Goal: Information Seeking & Learning: Learn about a topic

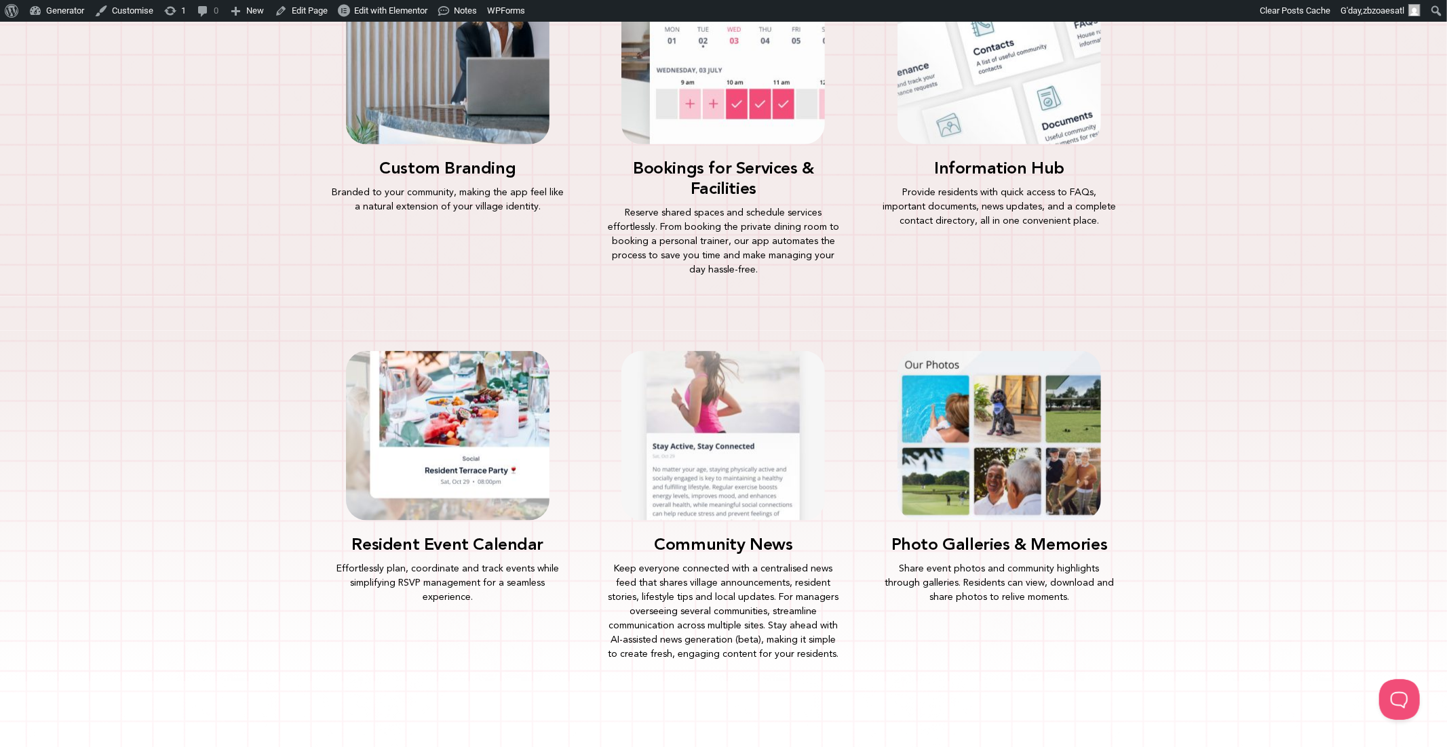
scroll to position [1222, 0]
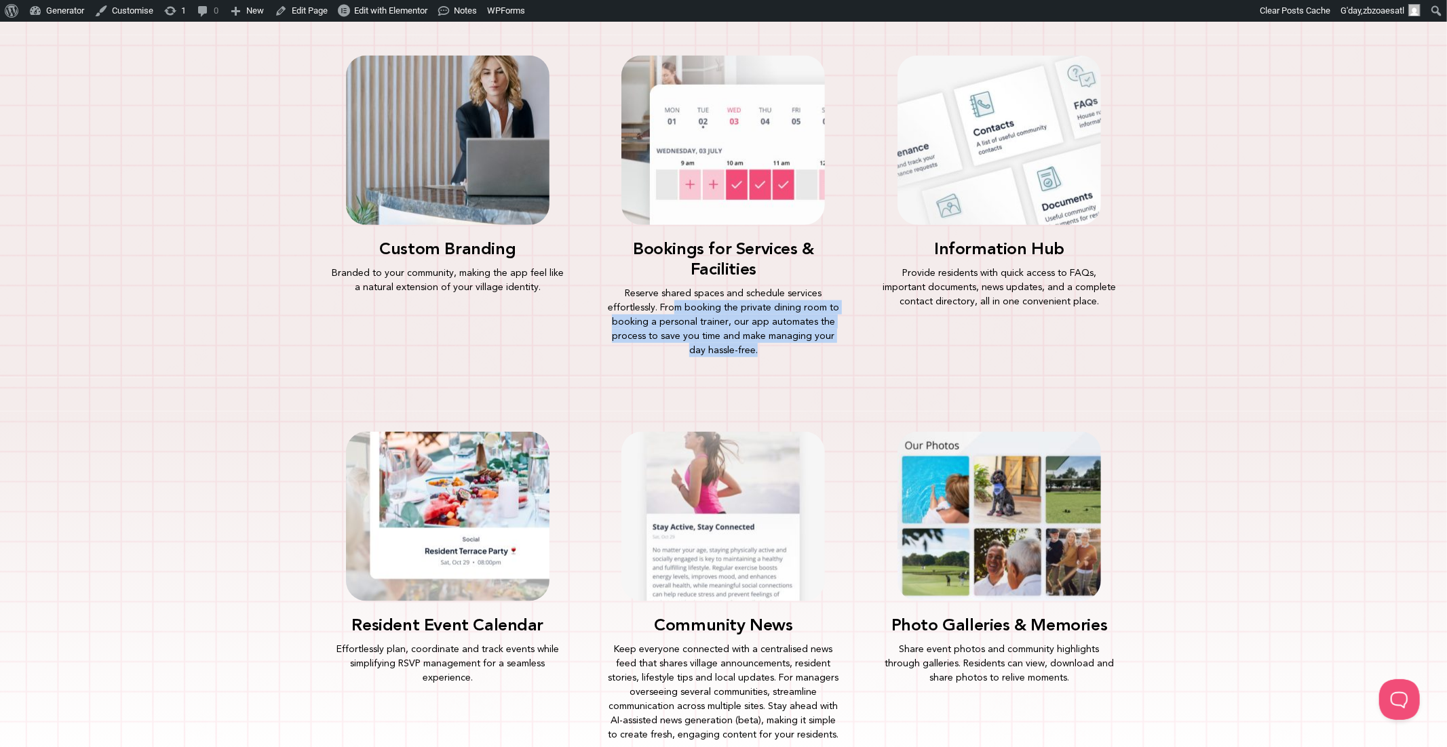
drag, startPoint x: 676, startPoint y: 307, endPoint x: 846, endPoint y: 345, distance: 174.4
click at [846, 345] on div "Bookings for Services & Facilities Reserve shared spaces and schedule services …" at bounding box center [723, 206] width 262 height 329
click at [707, 292] on p "Reserve shared spaces and schedule services effortlessly. From booking the priv…" at bounding box center [723, 321] width 235 height 71
drag, startPoint x: 629, startPoint y: 290, endPoint x: 789, endPoint y: 354, distance: 172.5
click at [789, 354] on p "Reserve shared spaces and schedule services effortlessly. From booking the priv…" at bounding box center [723, 321] width 235 height 71
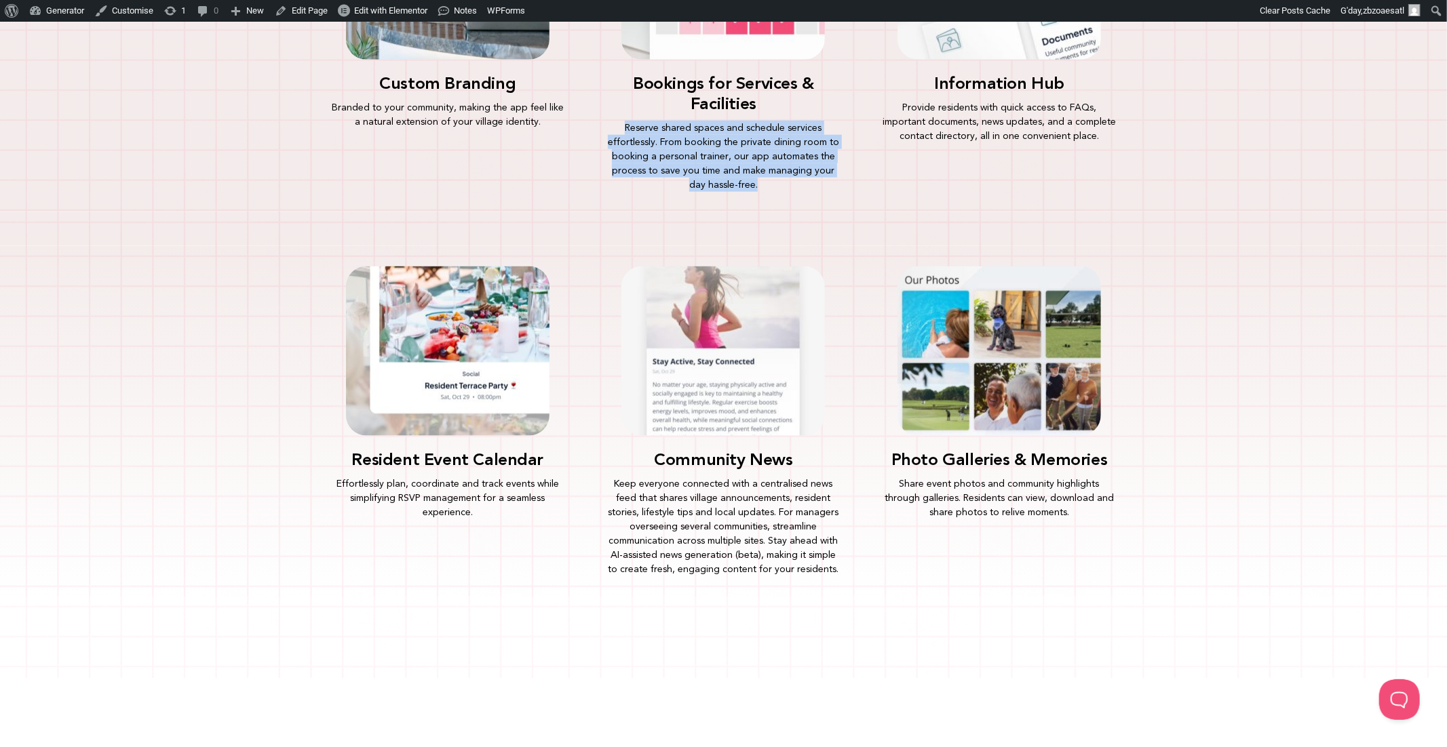
scroll to position [1399, 0]
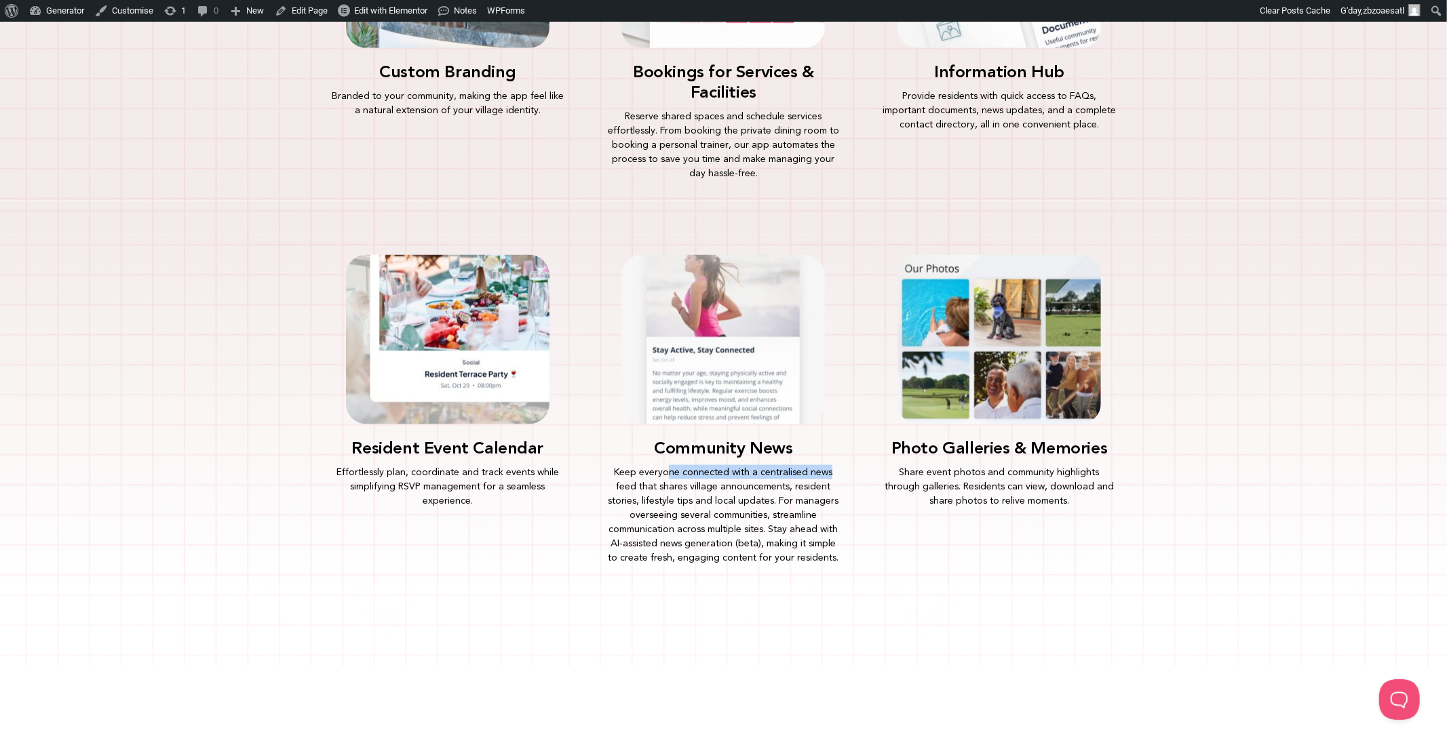
drag, startPoint x: 671, startPoint y: 471, endPoint x: 829, endPoint y: 474, distance: 158.7
click at [829, 474] on p "Keep everyone connected with a centralised news feed that shares village announ…" at bounding box center [723, 515] width 235 height 100
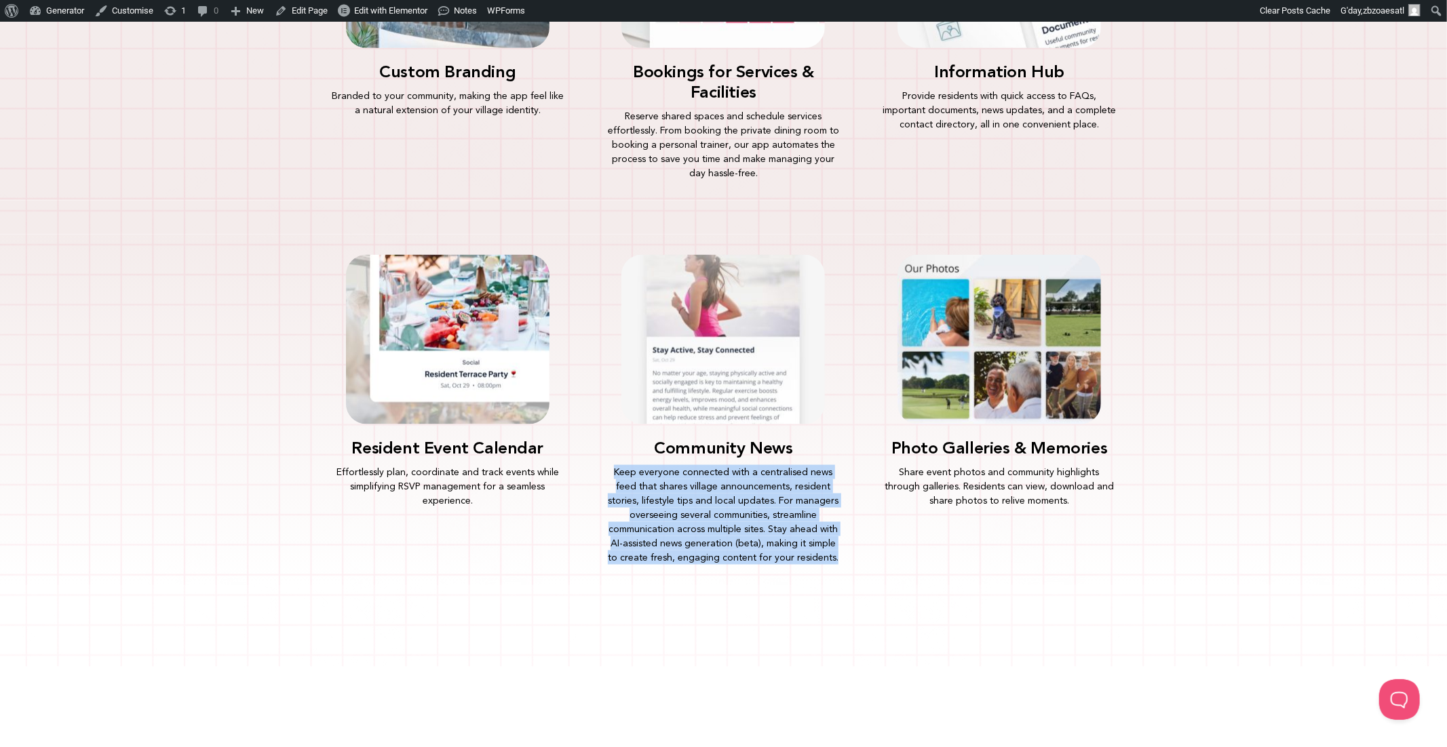
drag, startPoint x: 832, startPoint y: 559, endPoint x: 612, endPoint y: 471, distance: 236.8
click at [612, 471] on p "Keep everyone connected with a centralised news feed that shares village announ…" at bounding box center [723, 515] width 235 height 100
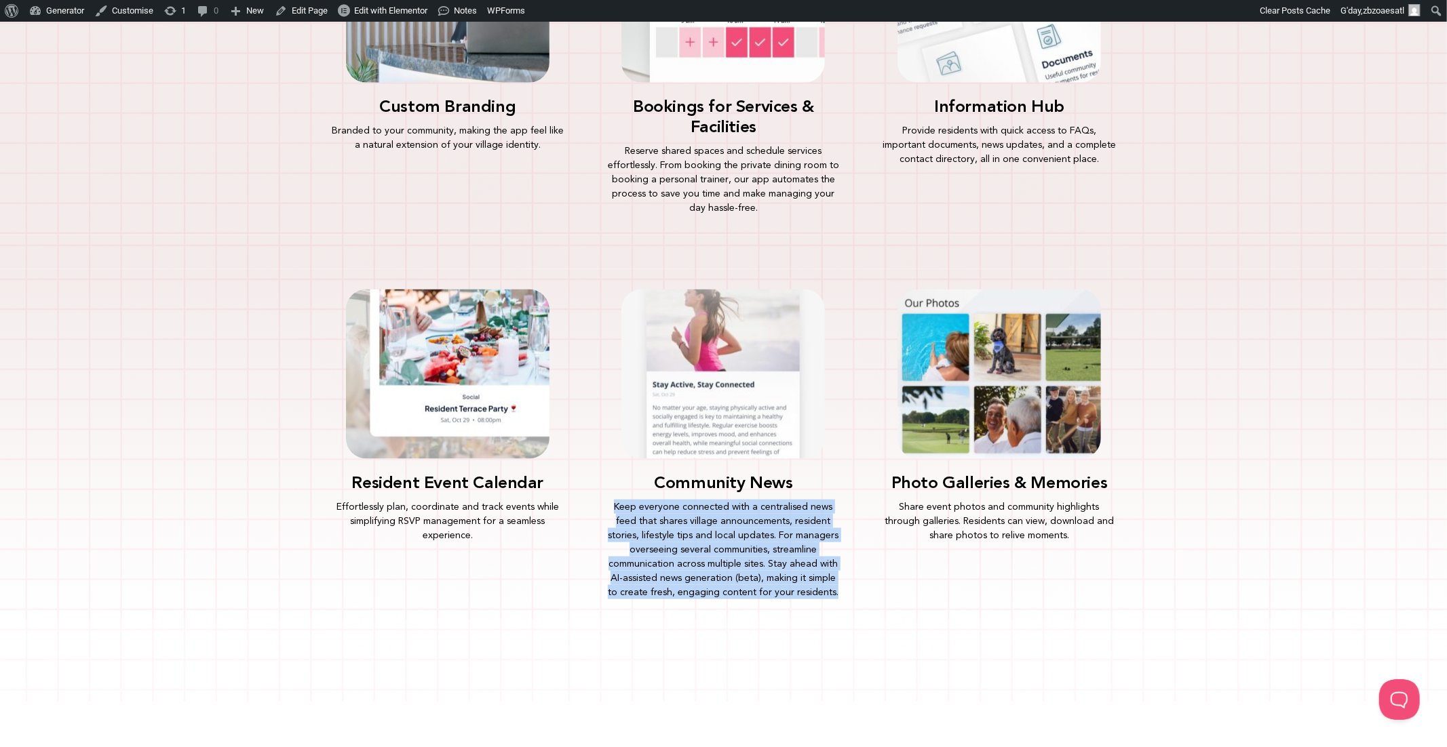
scroll to position [1362, 0]
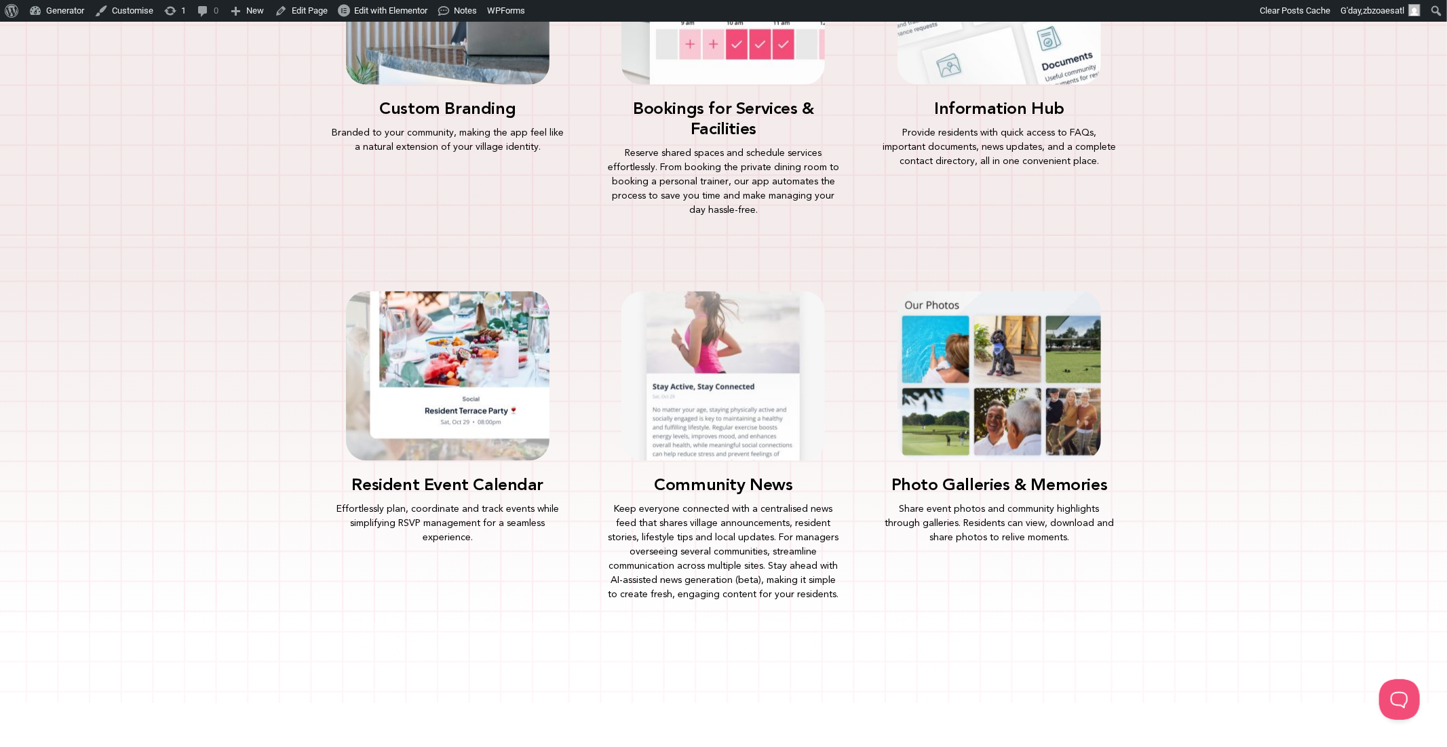
click at [770, 553] on p "Keep everyone connected with a centralised news feed that shares village announ…" at bounding box center [723, 552] width 235 height 100
drag, startPoint x: 770, startPoint y: 564, endPoint x: 853, endPoint y: 594, distance: 87.6
click at [853, 594] on div "Community News Keep everyone connected with a centralised news feed that shares…" at bounding box center [723, 446] width 262 height 337
drag, startPoint x: 777, startPoint y: 539, endPoint x: 764, endPoint y: 562, distance: 26.1
click at [764, 562] on p "Keep everyone connected with a centralised news feed that shares village announ…" at bounding box center [723, 552] width 235 height 100
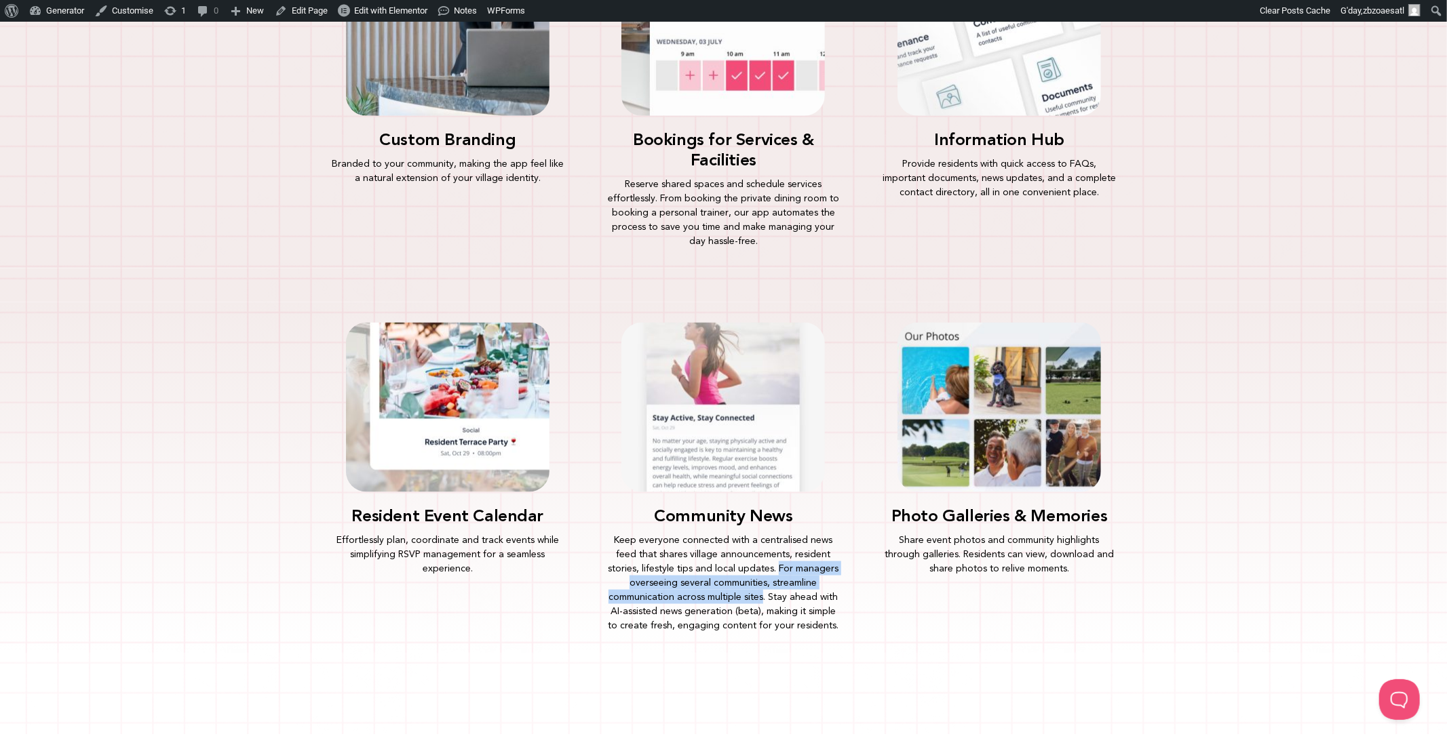
scroll to position [1330, 0]
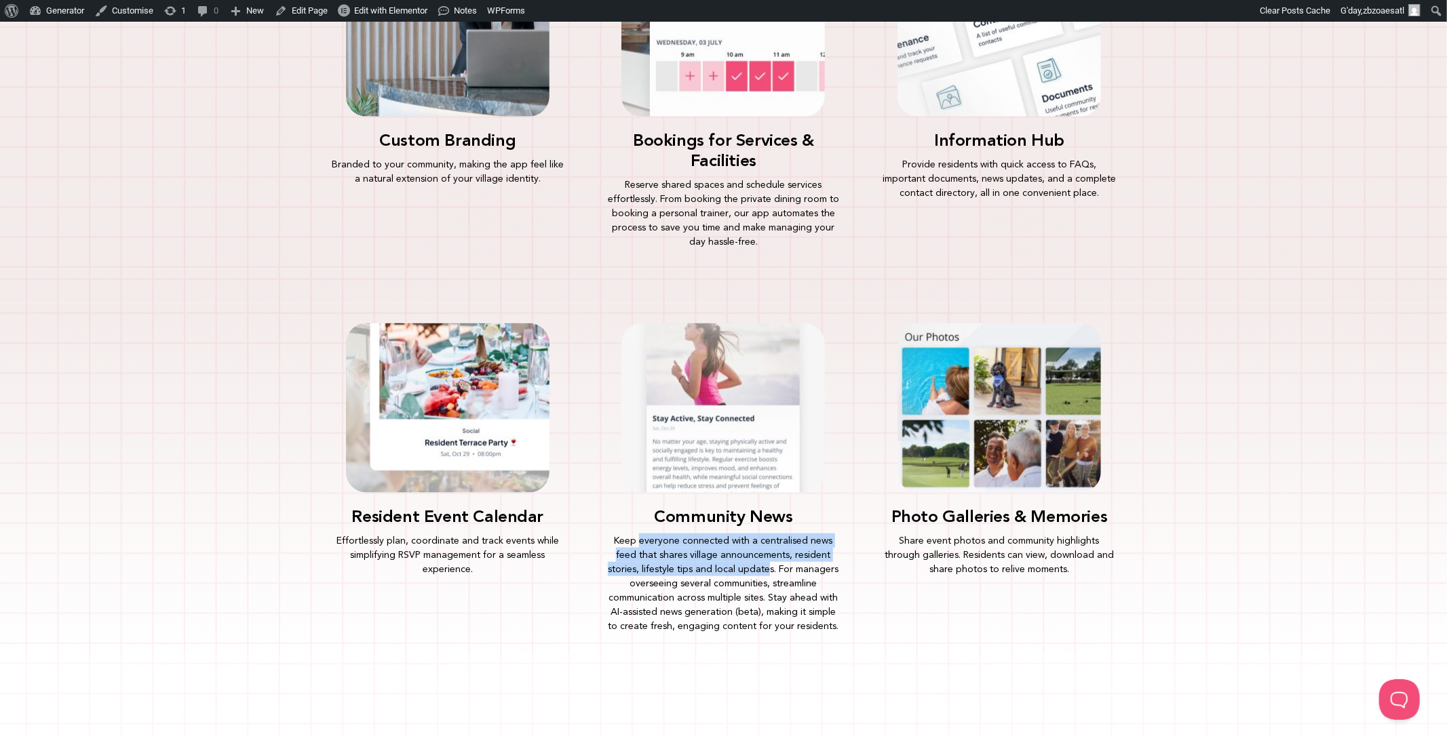
drag, startPoint x: 642, startPoint y: 536, endPoint x: 766, endPoint y: 564, distance: 127.0
click at [766, 564] on p "Keep everyone connected with a centralised news feed that shares village announ…" at bounding box center [723, 584] width 235 height 100
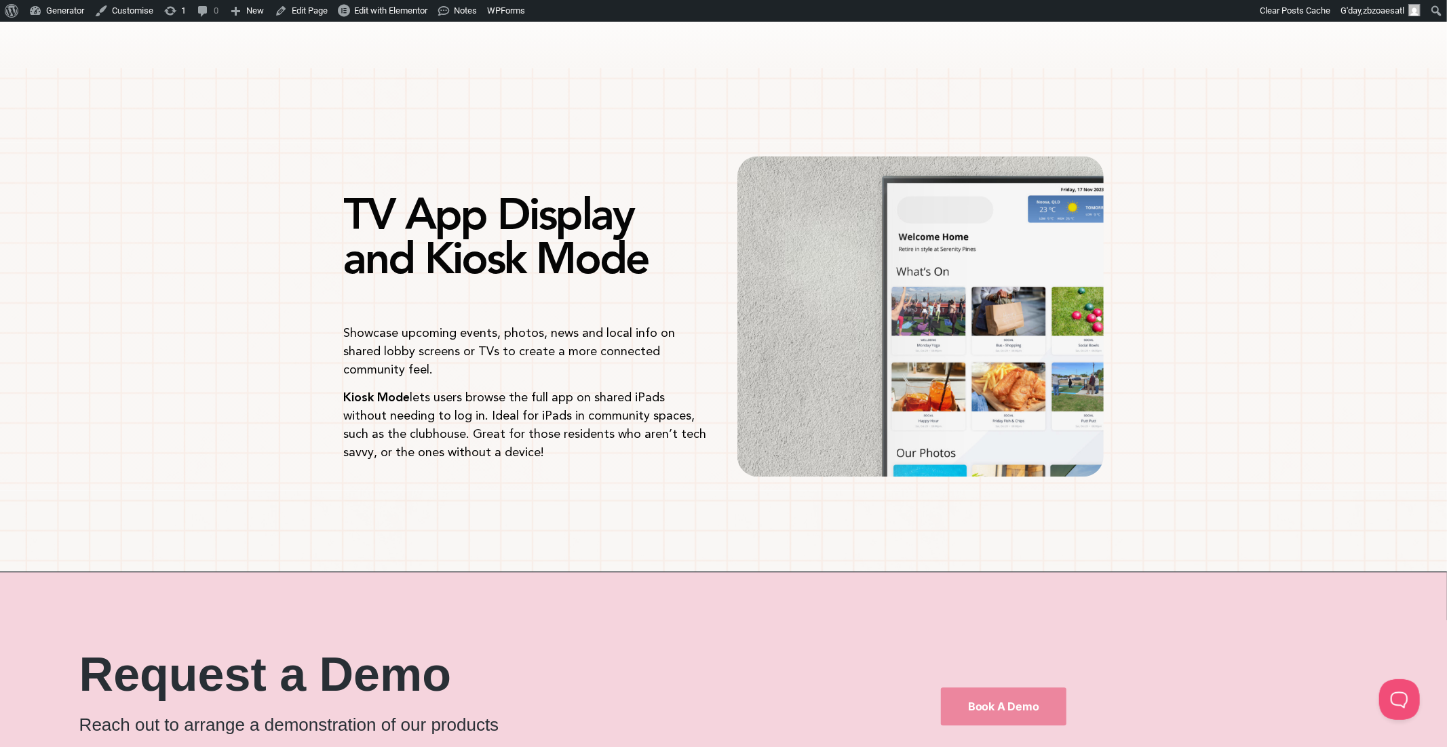
scroll to position [2482, 0]
drag, startPoint x: 560, startPoint y: 435, endPoint x: 337, endPoint y: 376, distance: 230.6
click at [337, 376] on div "TV App Display and Kiosk Mode Showcase upcoming events, photos, news and local …" at bounding box center [527, 316] width 380 height 323
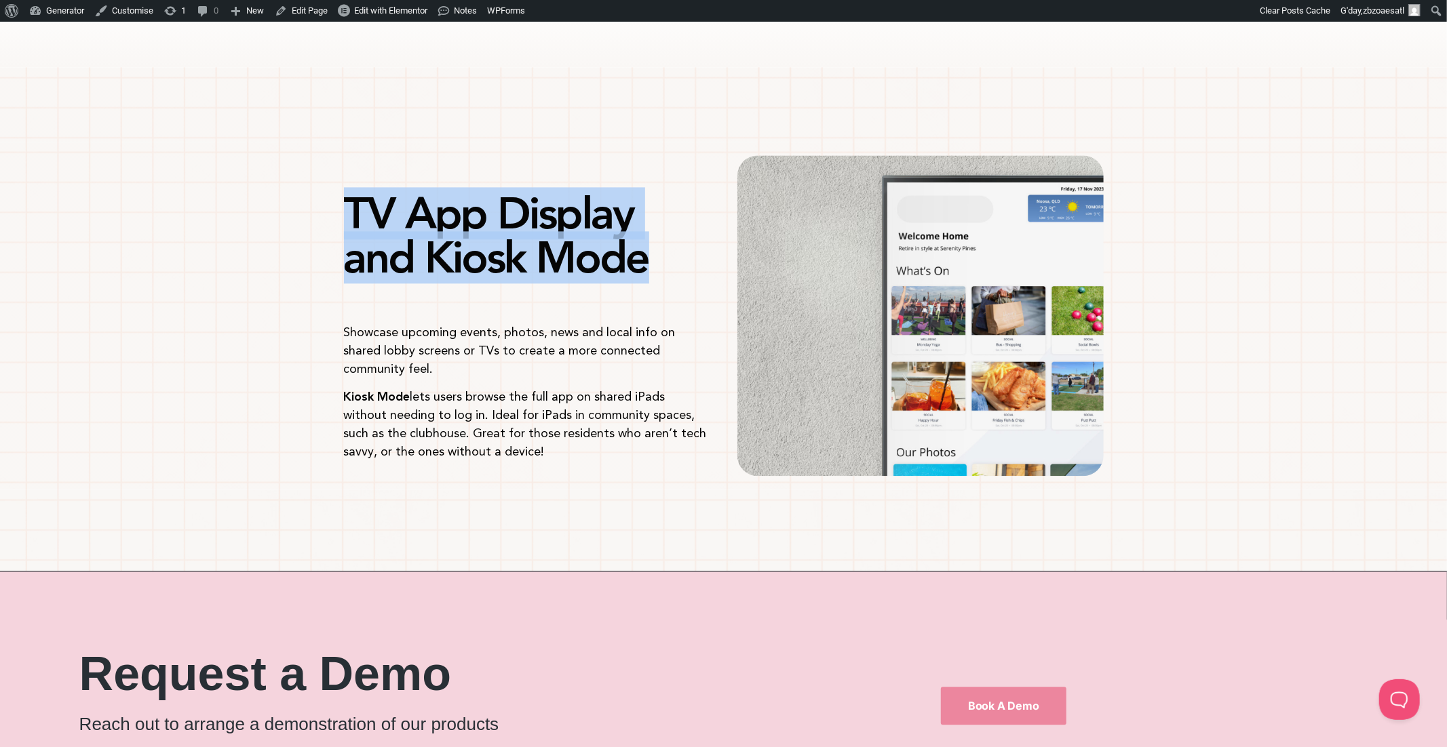
drag, startPoint x: 349, startPoint y: 209, endPoint x: 702, endPoint y: 279, distance: 360.2
click at [702, 279] on h1 "TV App Display and Kiosk Mode" at bounding box center [527, 235] width 366 height 88
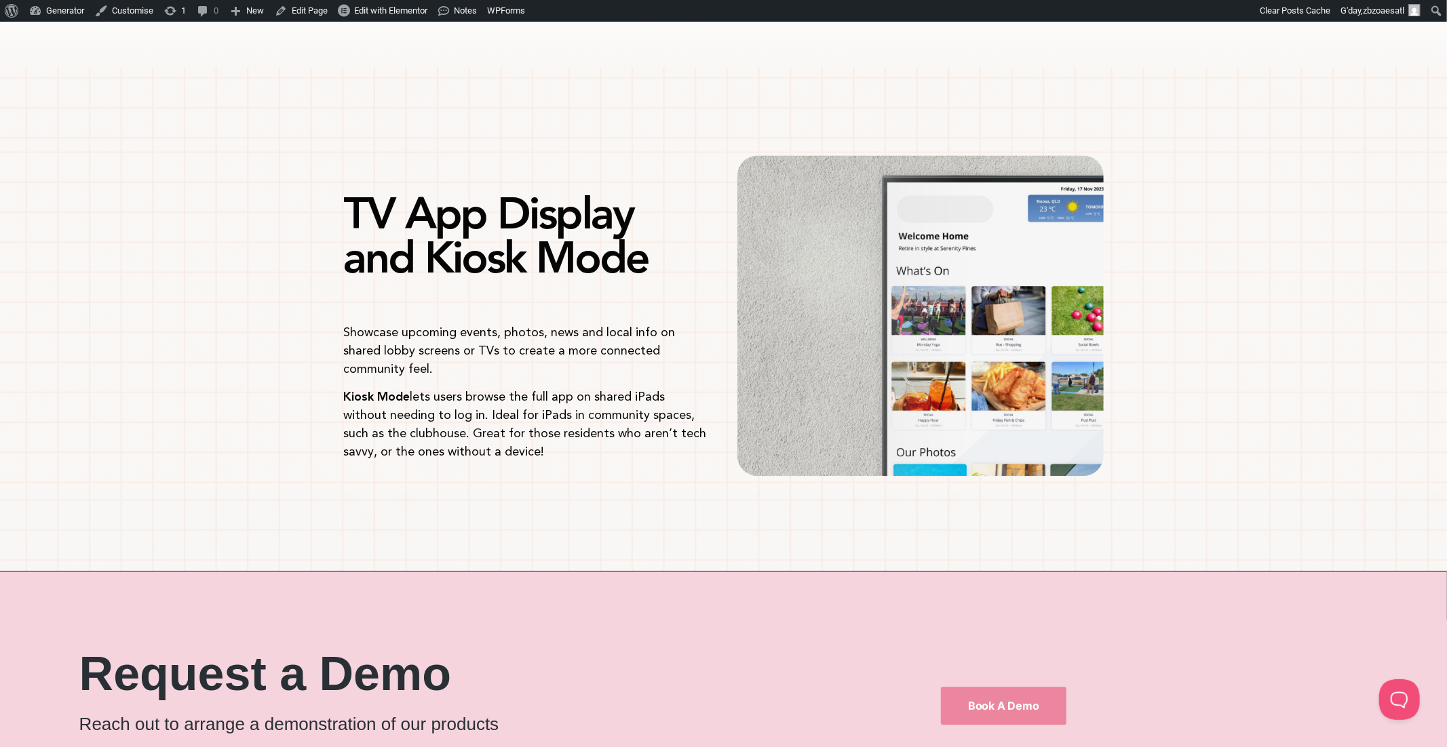
click at [501, 343] on p "Showcase upcoming events, photos, news and local info on shared lobby screens o…" at bounding box center [527, 350] width 366 height 55
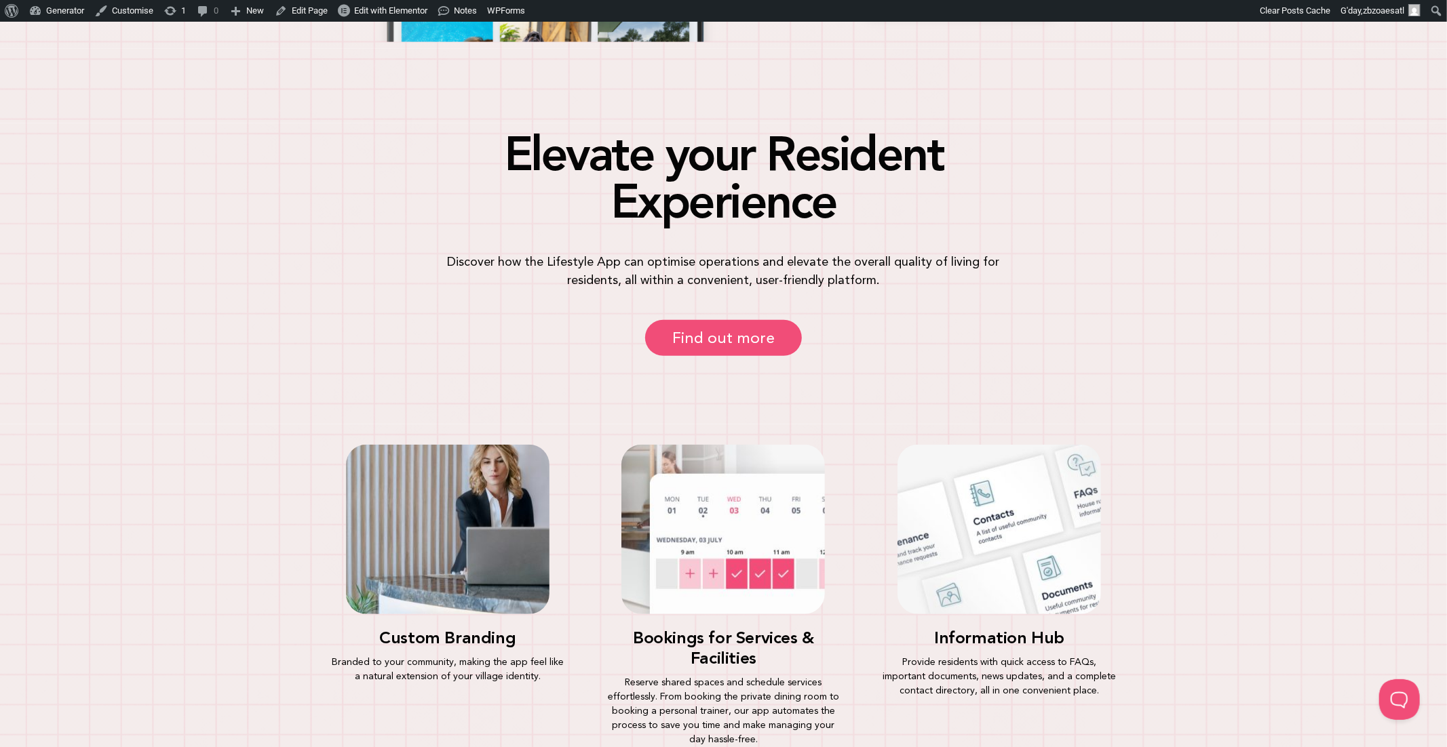
scroll to position [1009, 0]
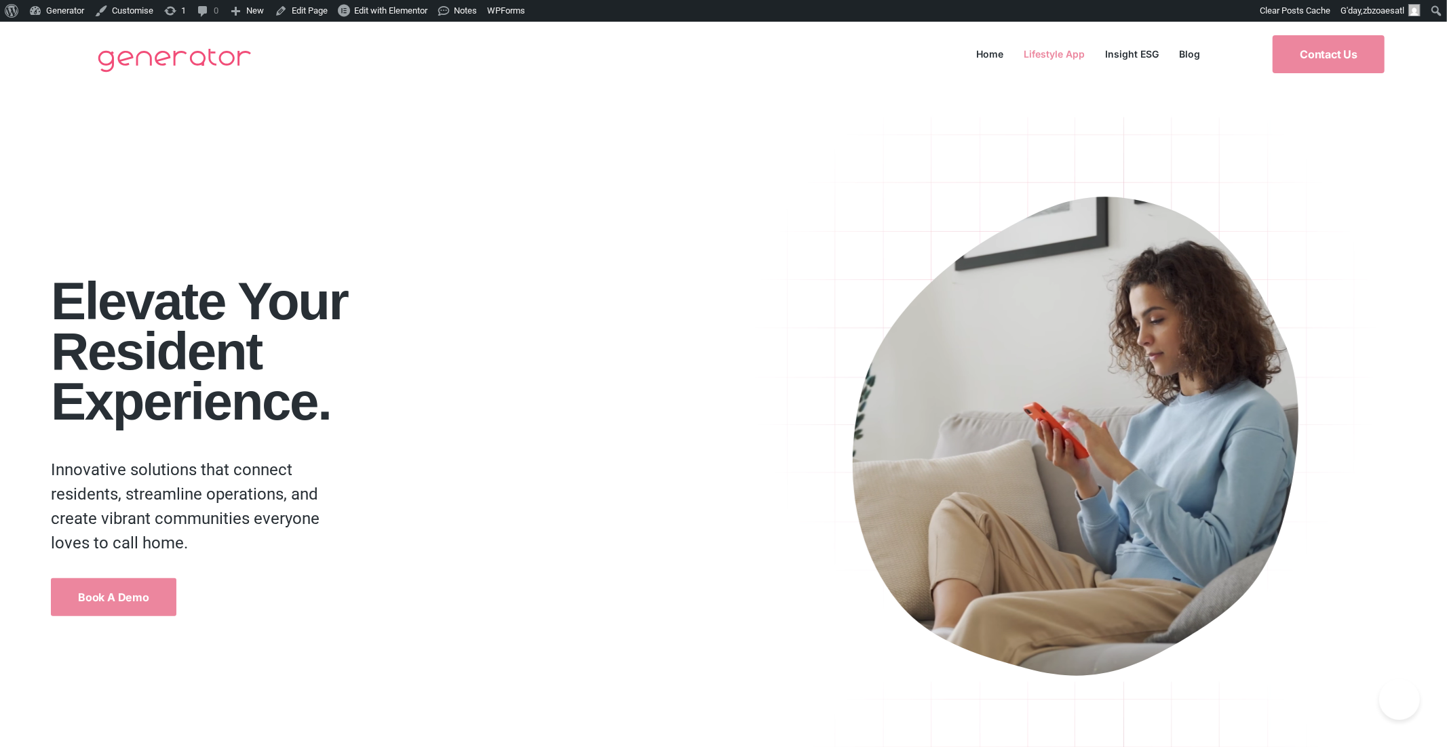
click at [1050, 53] on link "Lifestyle App" at bounding box center [1054, 54] width 81 height 18
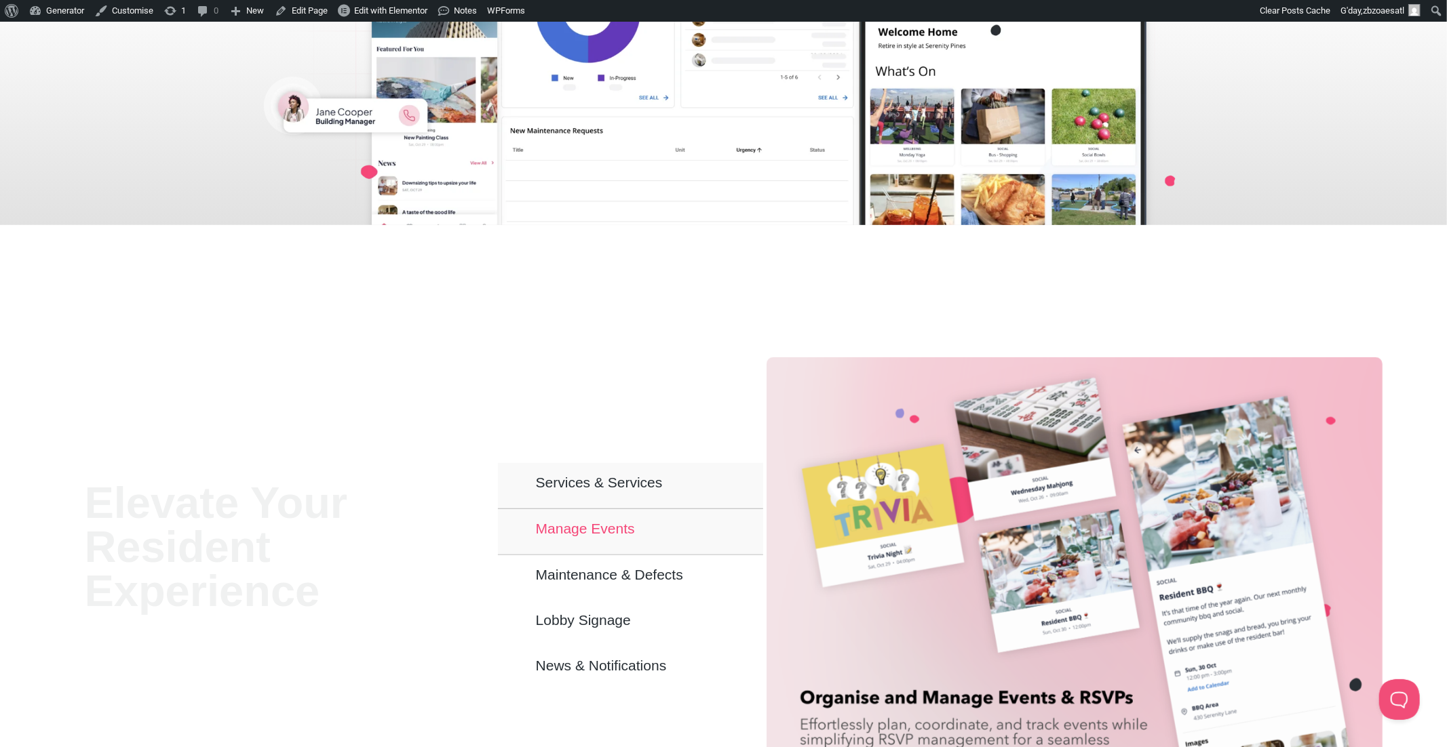
scroll to position [636, 0]
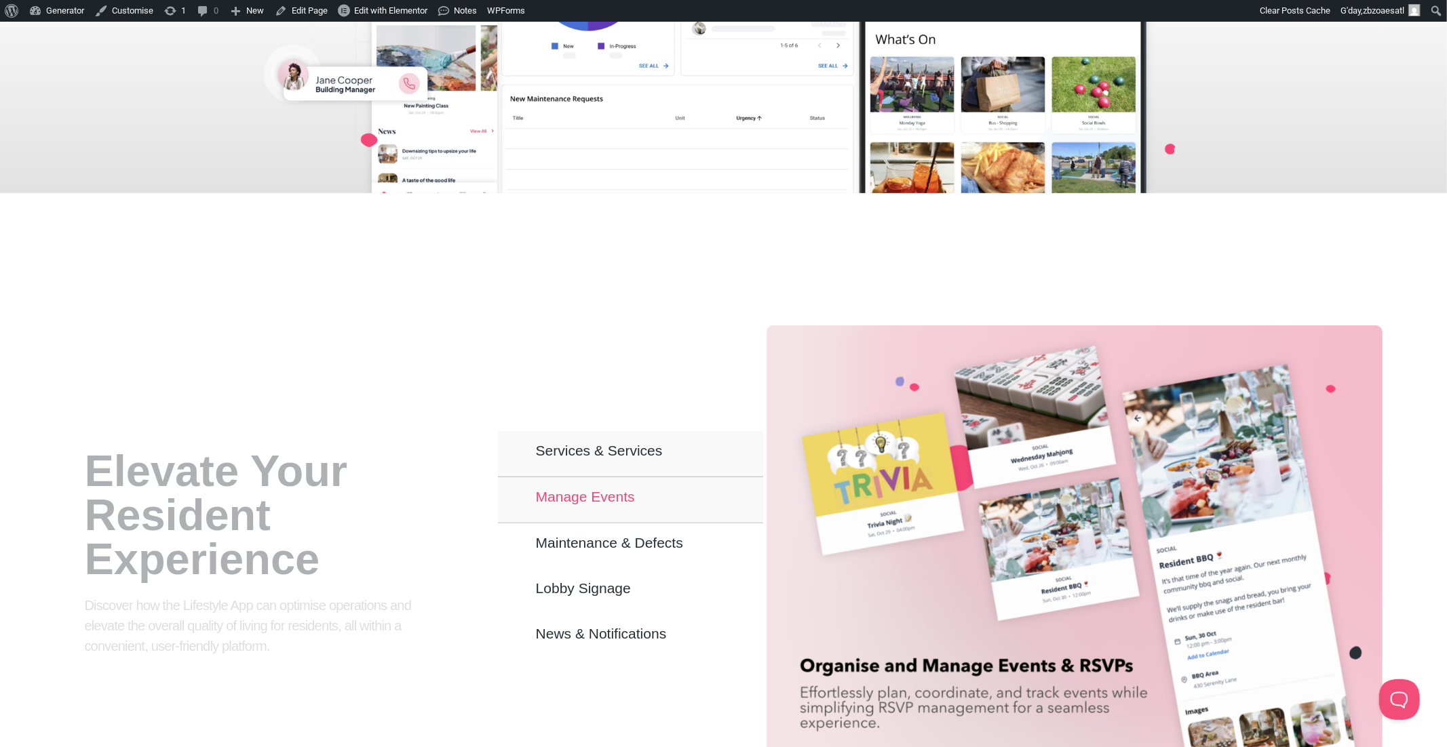
click at [596, 501] on span "Manage Events" at bounding box center [585, 497] width 99 height 12
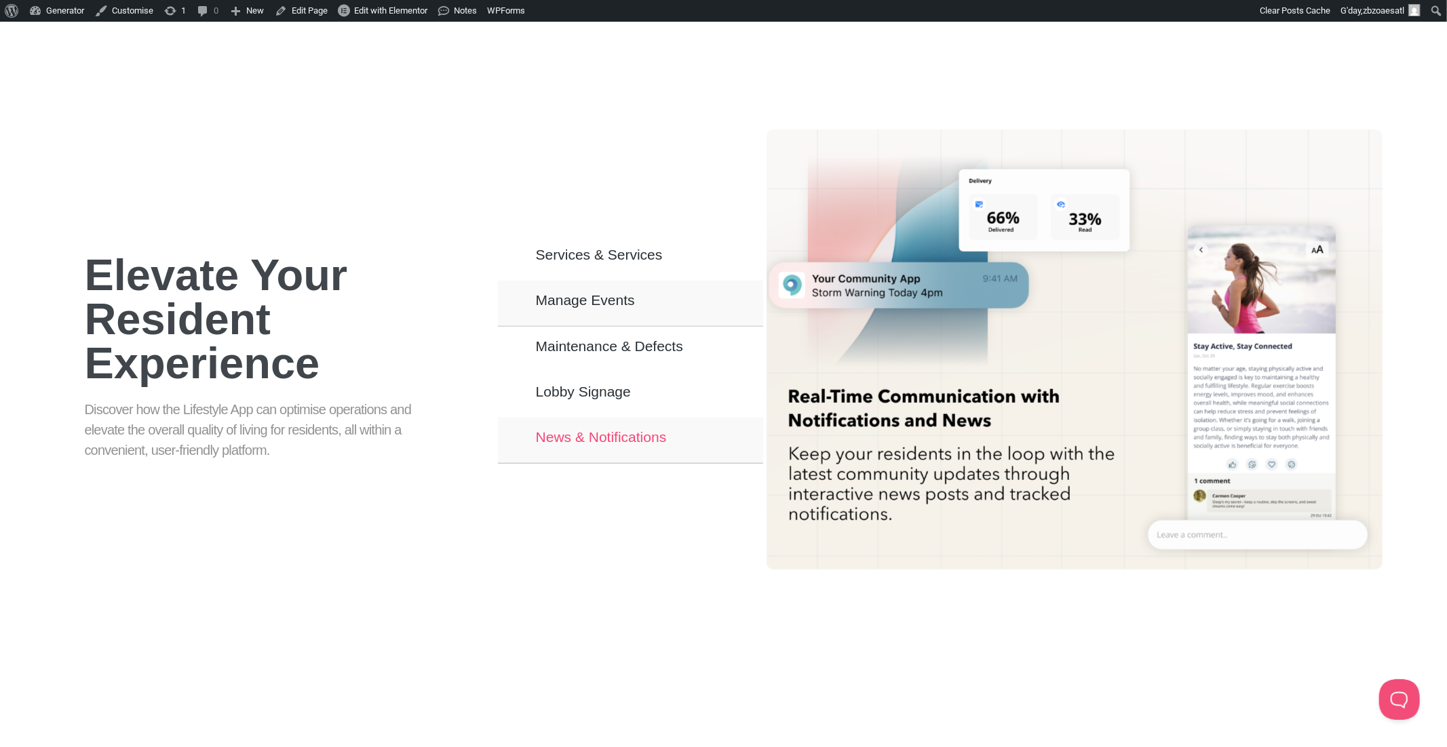
scroll to position [823, 0]
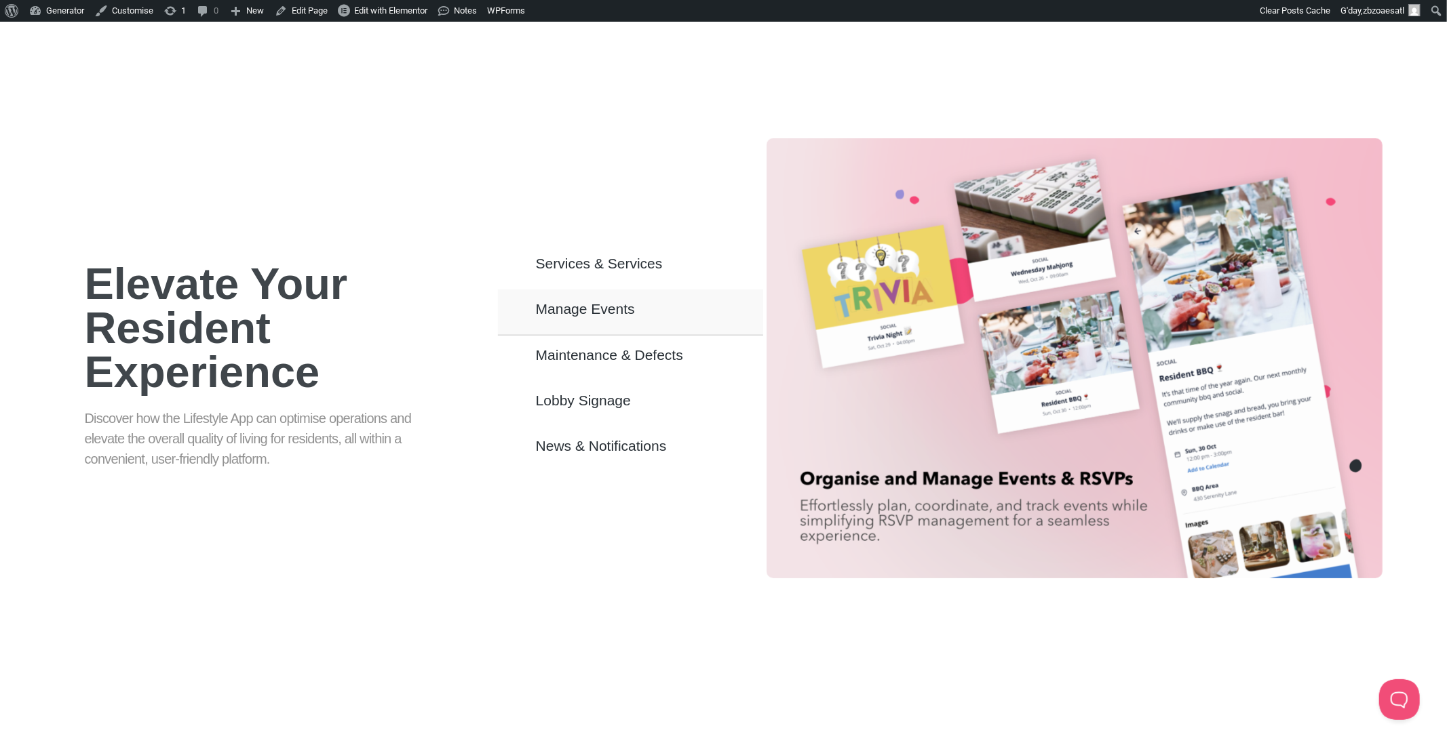
click at [672, 313] on button "Manage Events" at bounding box center [630, 313] width 265 height 46
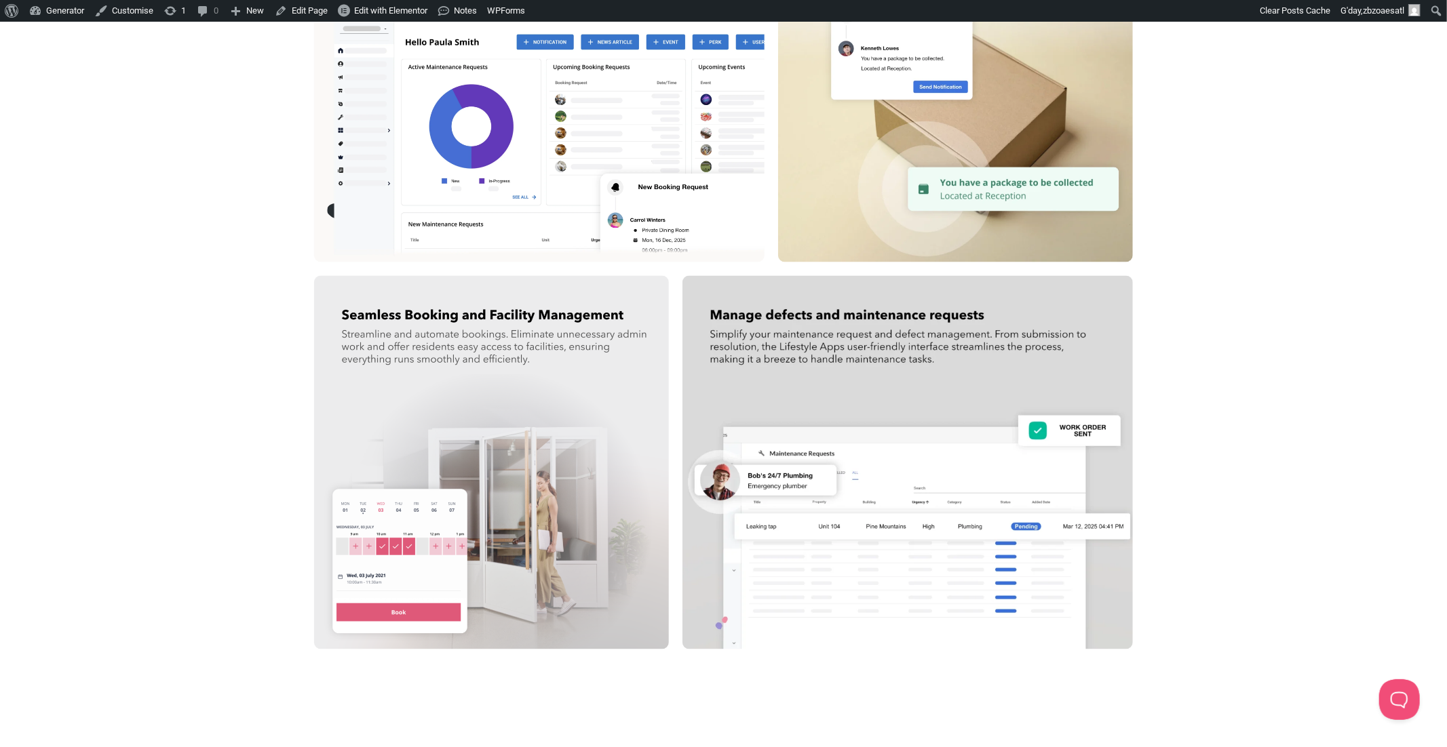
scroll to position [1816, 0]
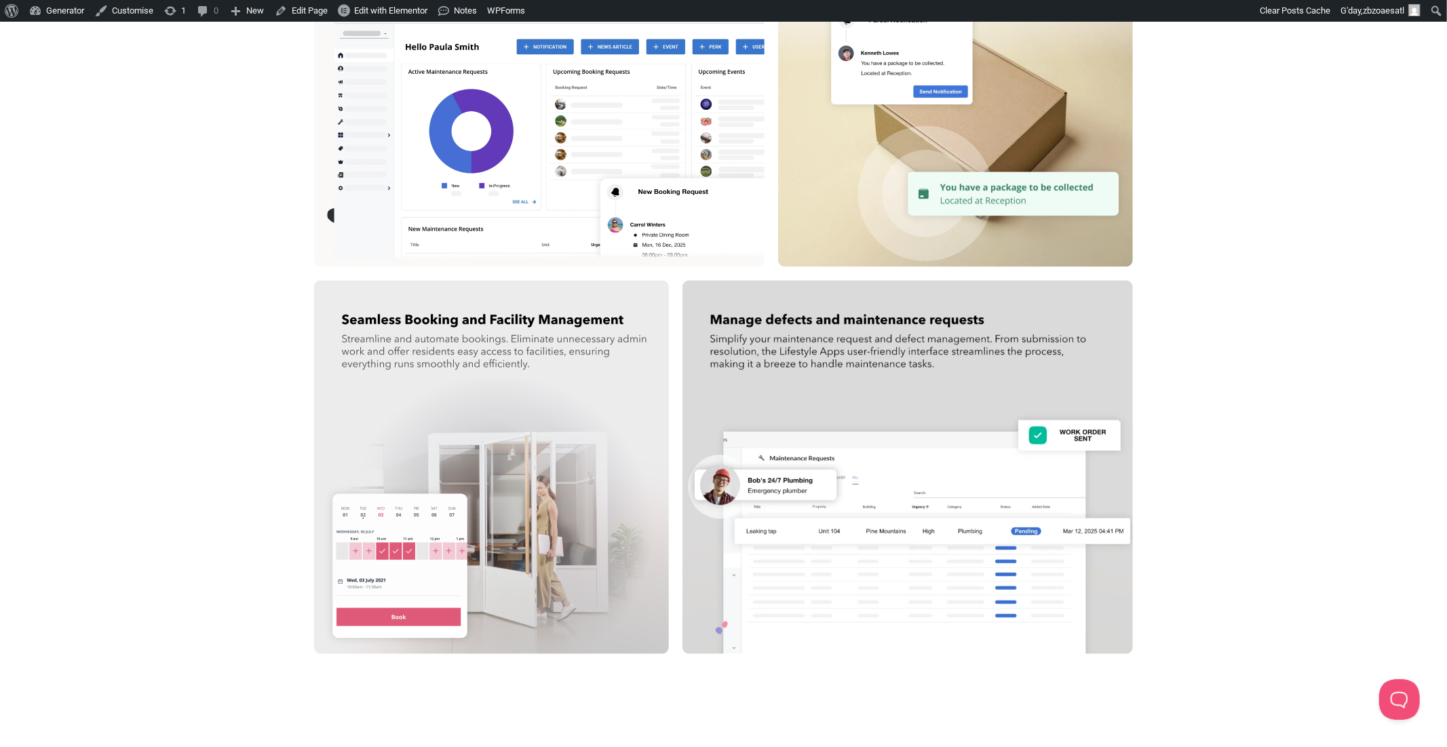
drag, startPoint x: 974, startPoint y: 317, endPoint x: 967, endPoint y: 317, distance: 6.8
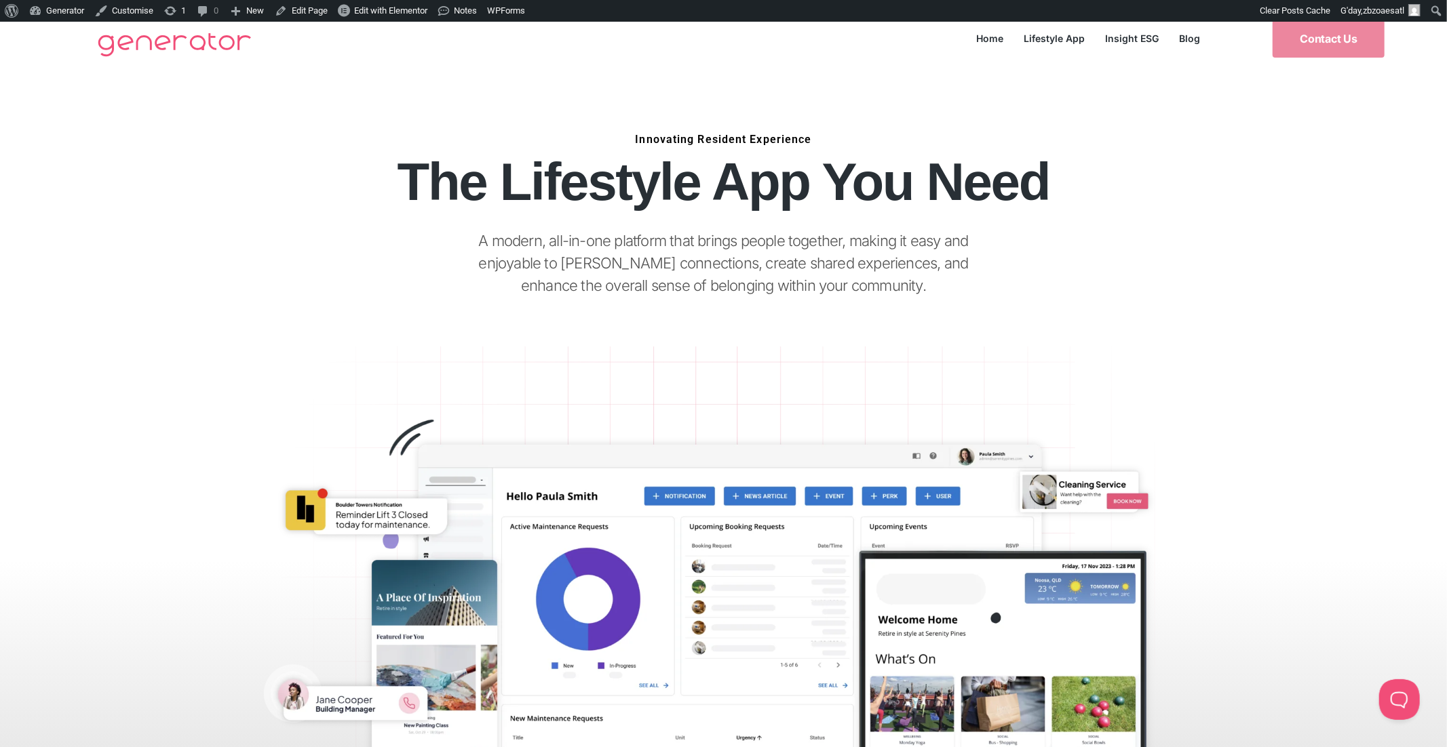
scroll to position [0, 0]
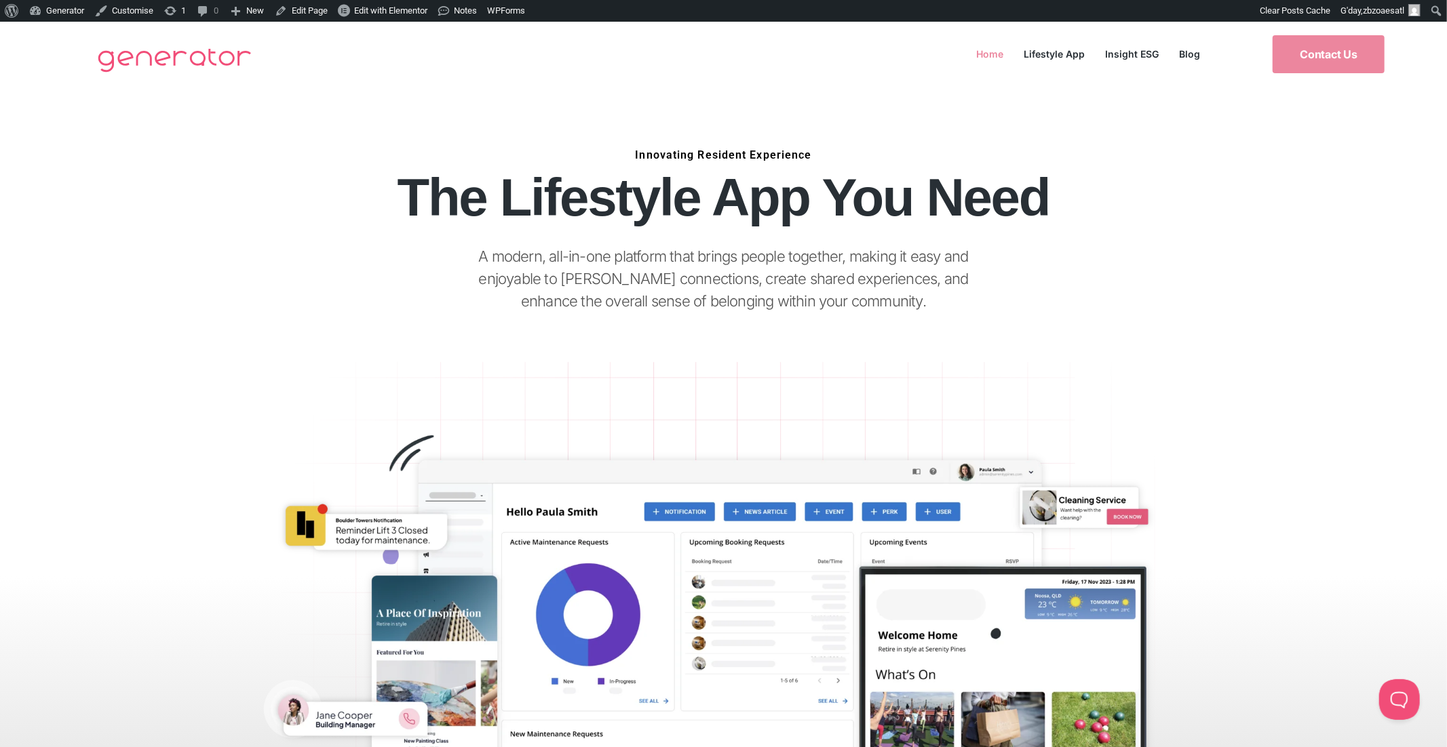
click at [992, 54] on link "Home" at bounding box center [989, 54] width 47 height 18
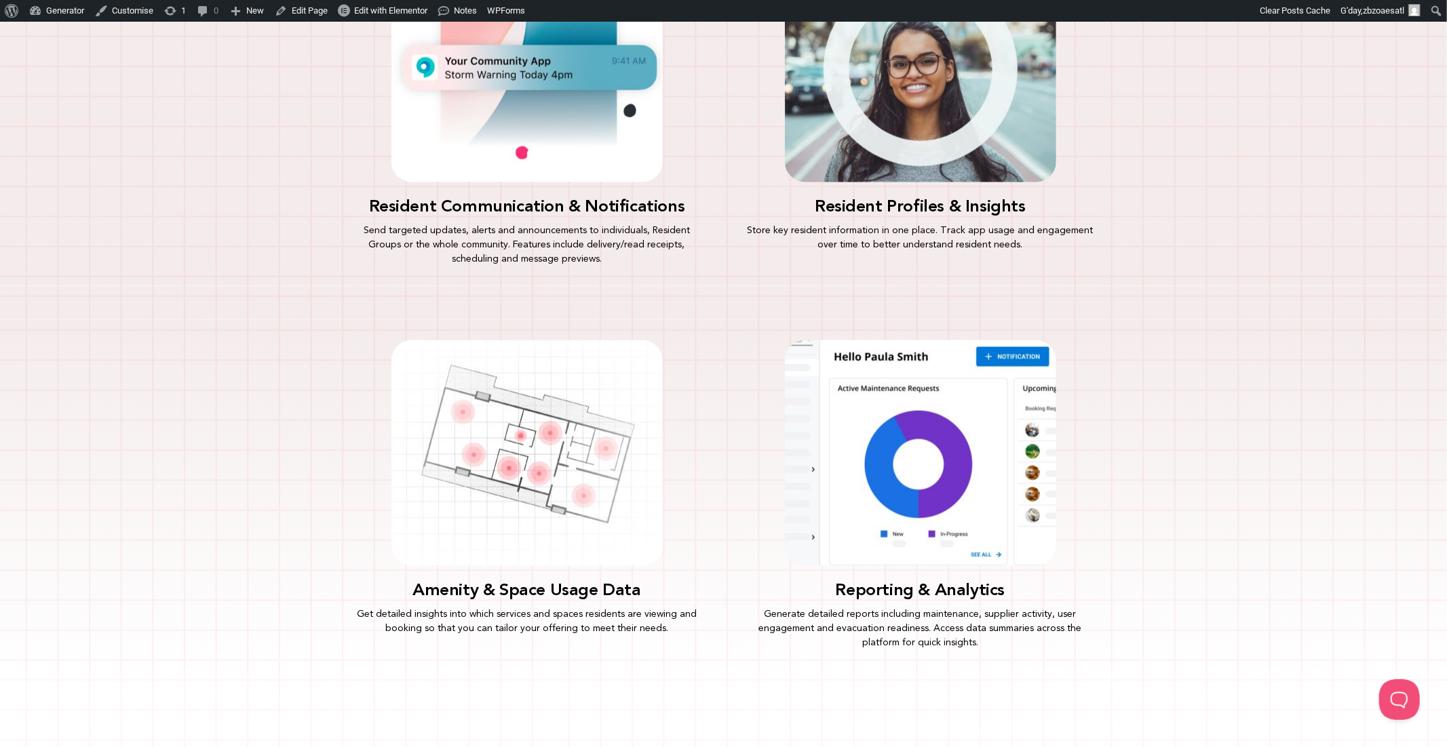
scroll to position [1343, 0]
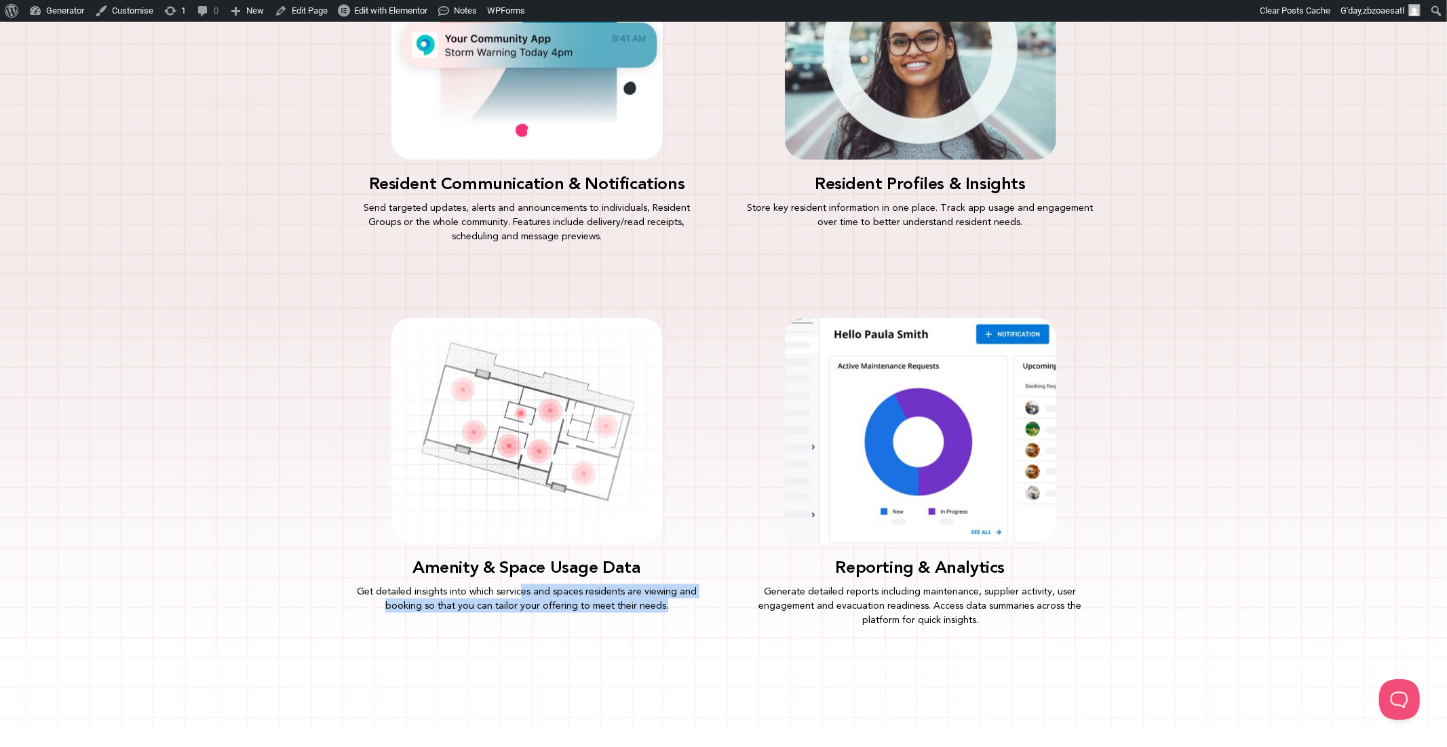
drag, startPoint x: 523, startPoint y: 594, endPoint x: 676, endPoint y: 635, distance: 157.9
click at [676, 635] on div "Amenity & Space Usage Data Get detailed insights into which services and spaces…" at bounding box center [527, 473] width 380 height 336
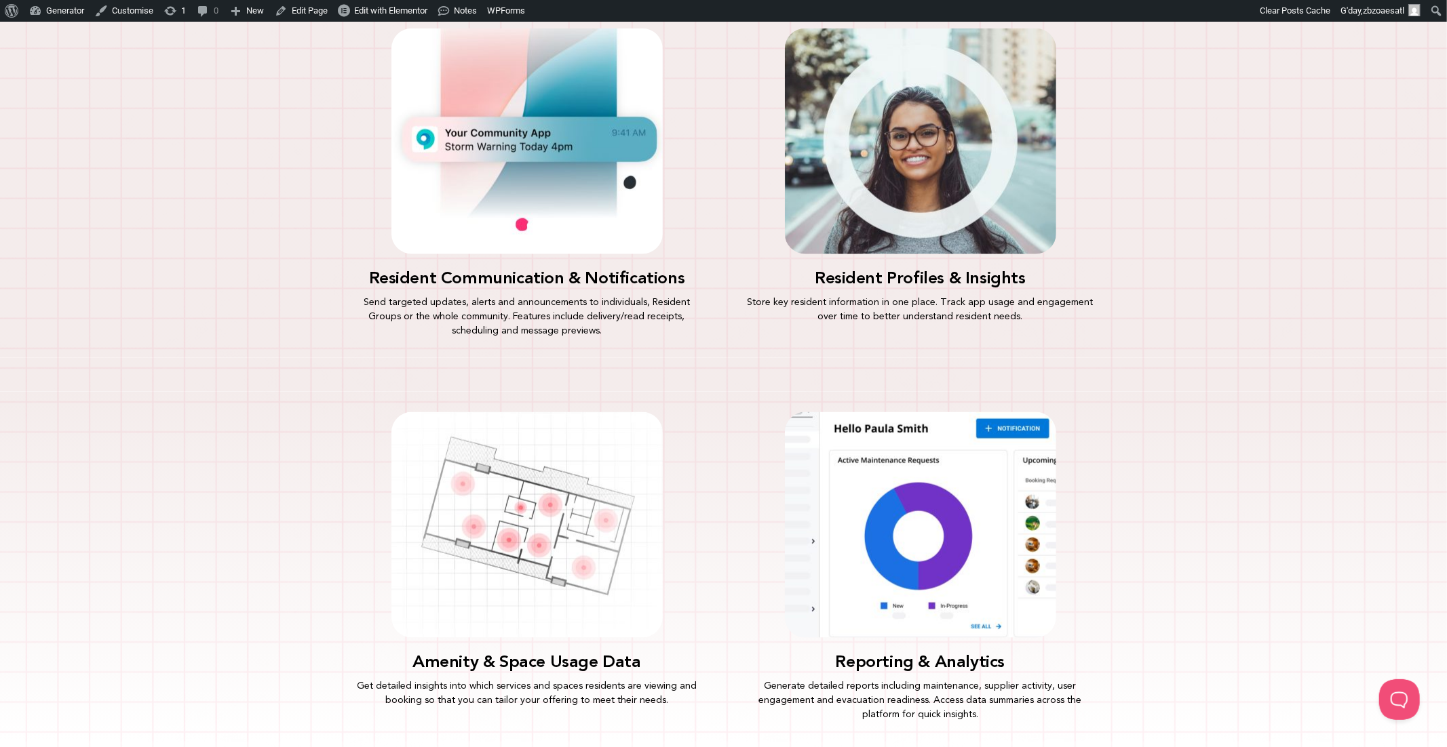
scroll to position [1247, 0]
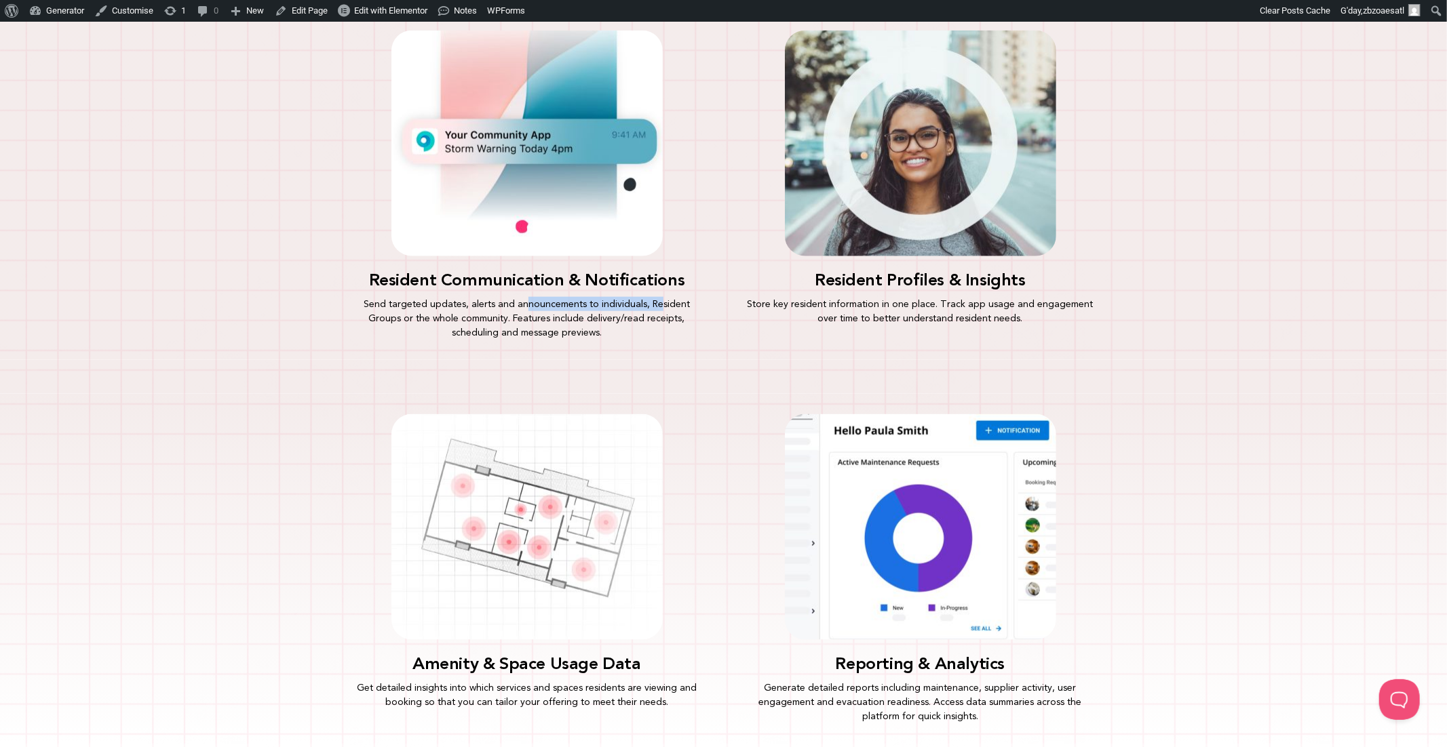
drag, startPoint x: 510, startPoint y: 300, endPoint x: 643, endPoint y: 305, distance: 133.0
click at [643, 305] on p "Send targeted updates, alerts and announcements to individuals, Resident Groups…" at bounding box center [527, 318] width 353 height 43
click at [579, 328] on p "Send targeted updates, alerts and announcements to individuals, Resident Groups…" at bounding box center [527, 318] width 353 height 43
drag, startPoint x: 578, startPoint y: 330, endPoint x: 452, endPoint y: 312, distance: 126.8
click at [452, 312] on p "Send targeted updates, alerts and announcements to individuals, Resident Groups…" at bounding box center [527, 318] width 353 height 43
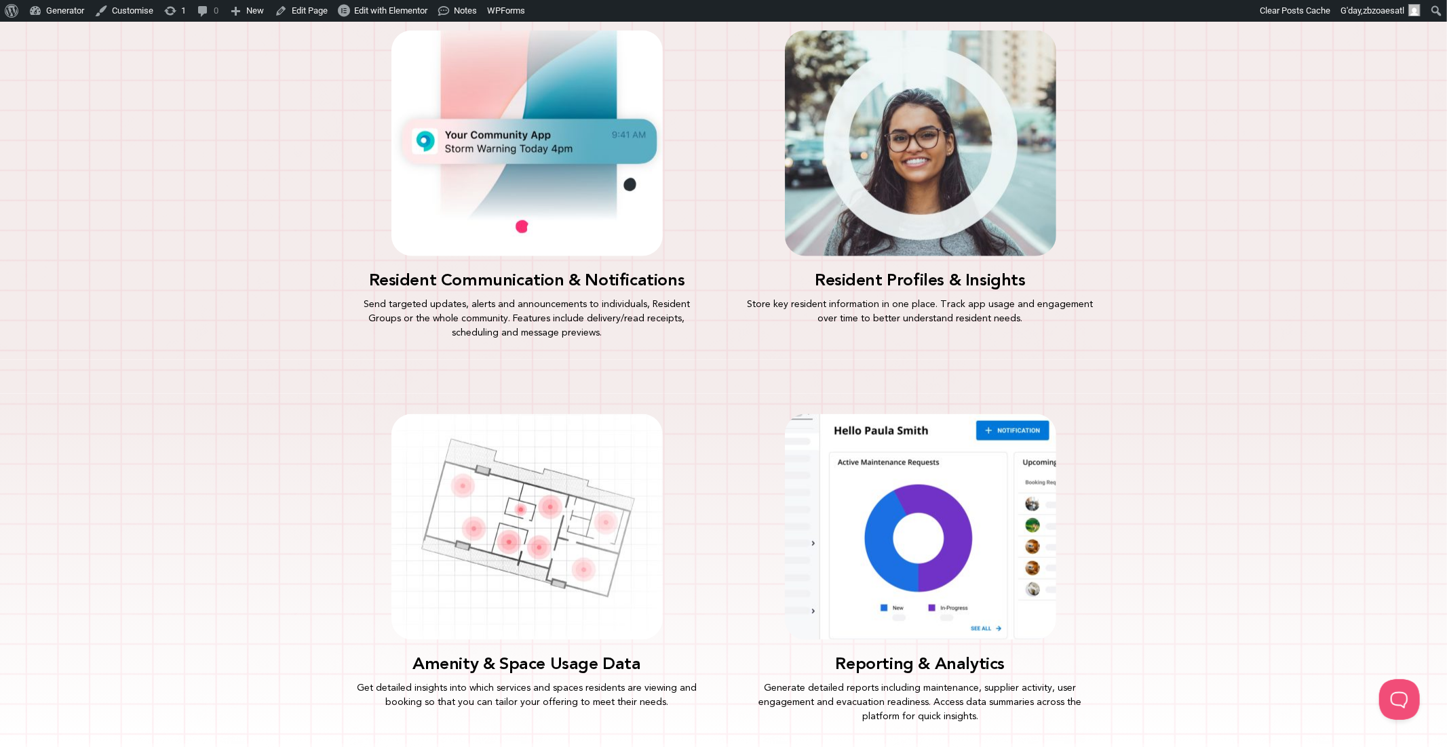
click at [461, 317] on p "Send targeted updates, alerts and announcements to individuals, Resident Groups…" at bounding box center [527, 318] width 353 height 43
drag, startPoint x: 577, startPoint y: 331, endPoint x: 631, endPoint y: 300, distance: 62.6
click at [631, 300] on p "Send targeted updates, alerts and announcements to individuals, Resident Groups…" at bounding box center [527, 318] width 353 height 43
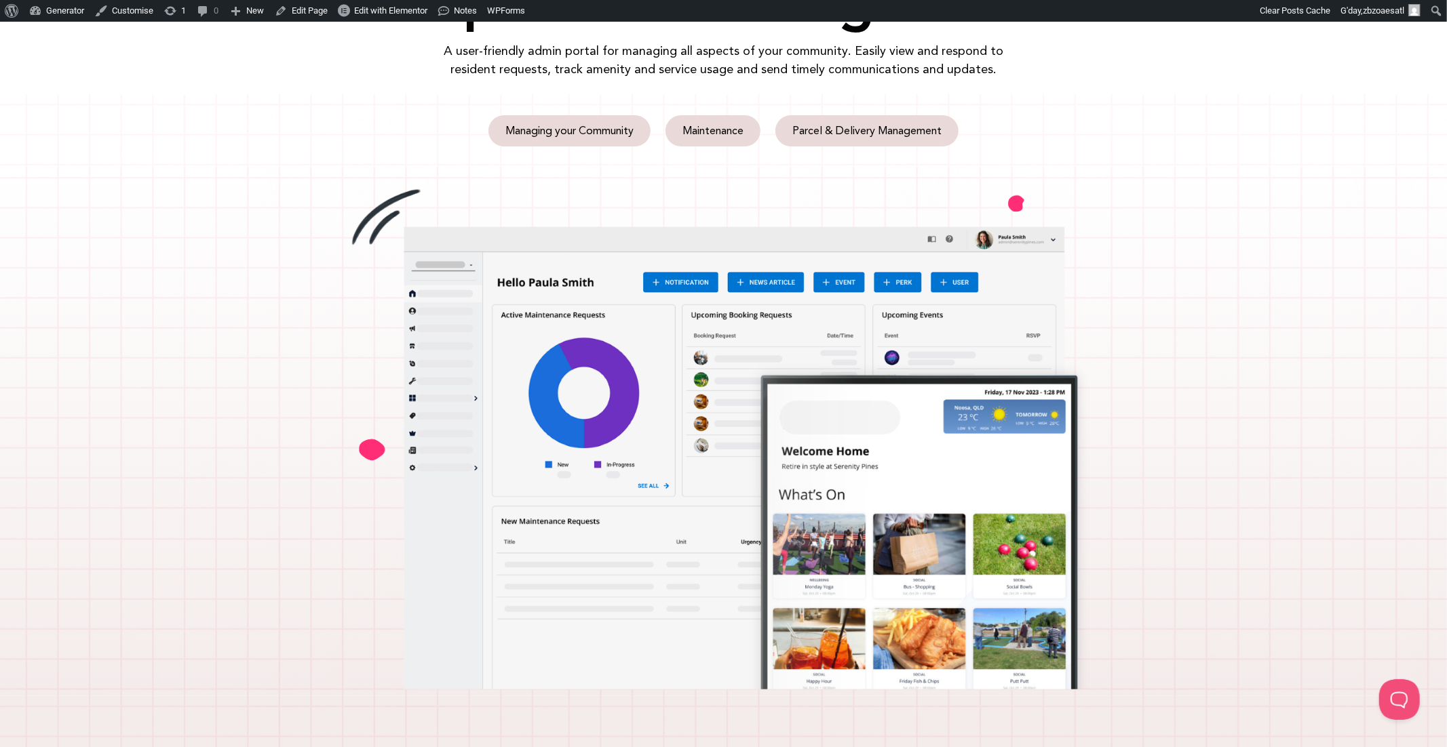
scroll to position [0, 0]
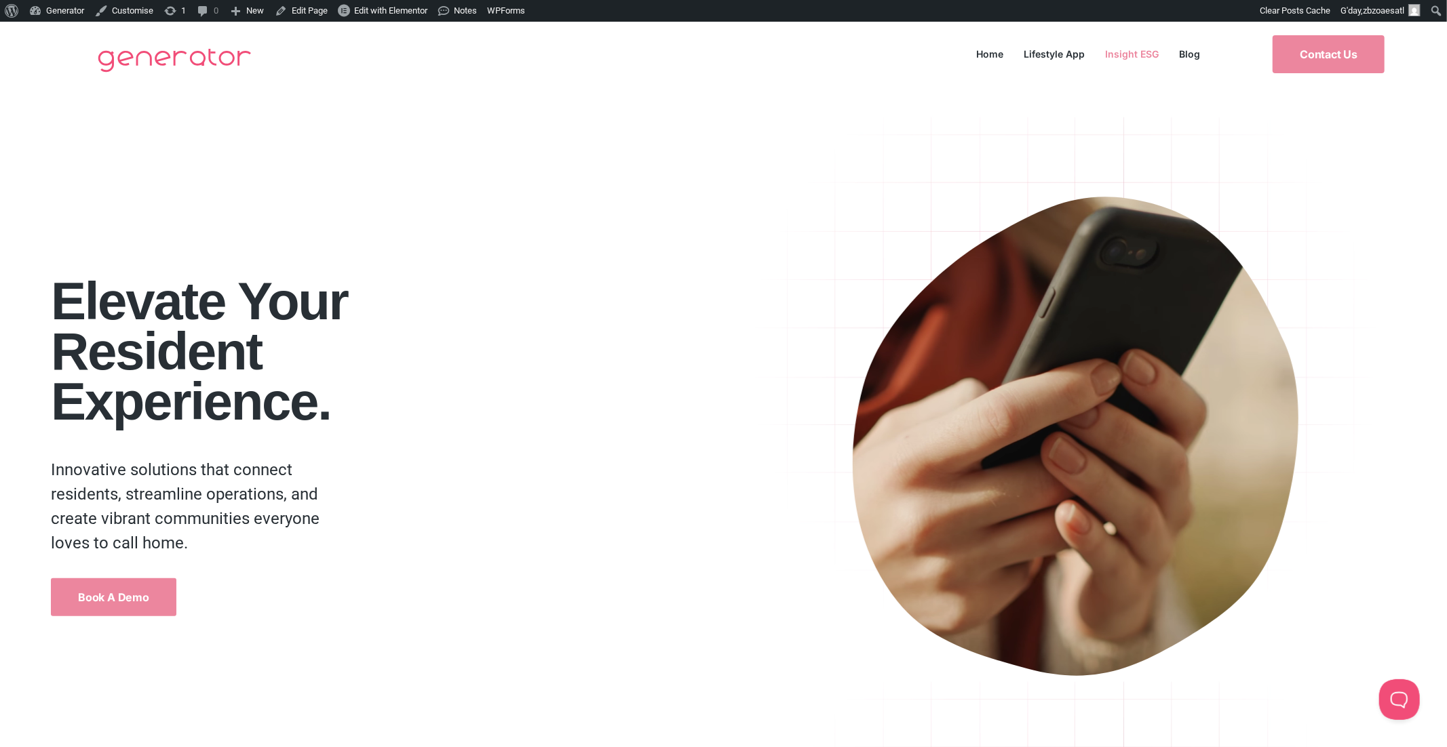
click at [1133, 57] on link "Insight ESG" at bounding box center [1132, 54] width 74 height 18
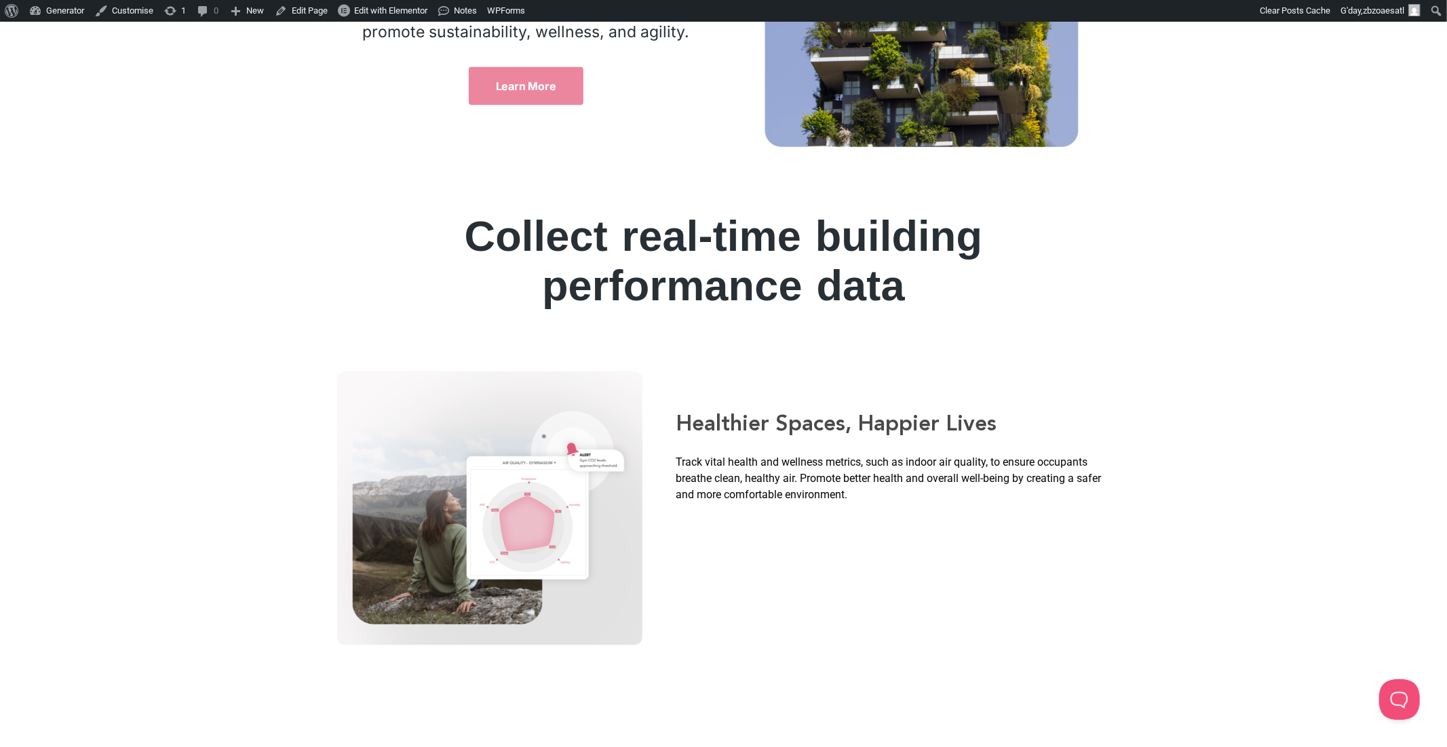
scroll to position [1049, 0]
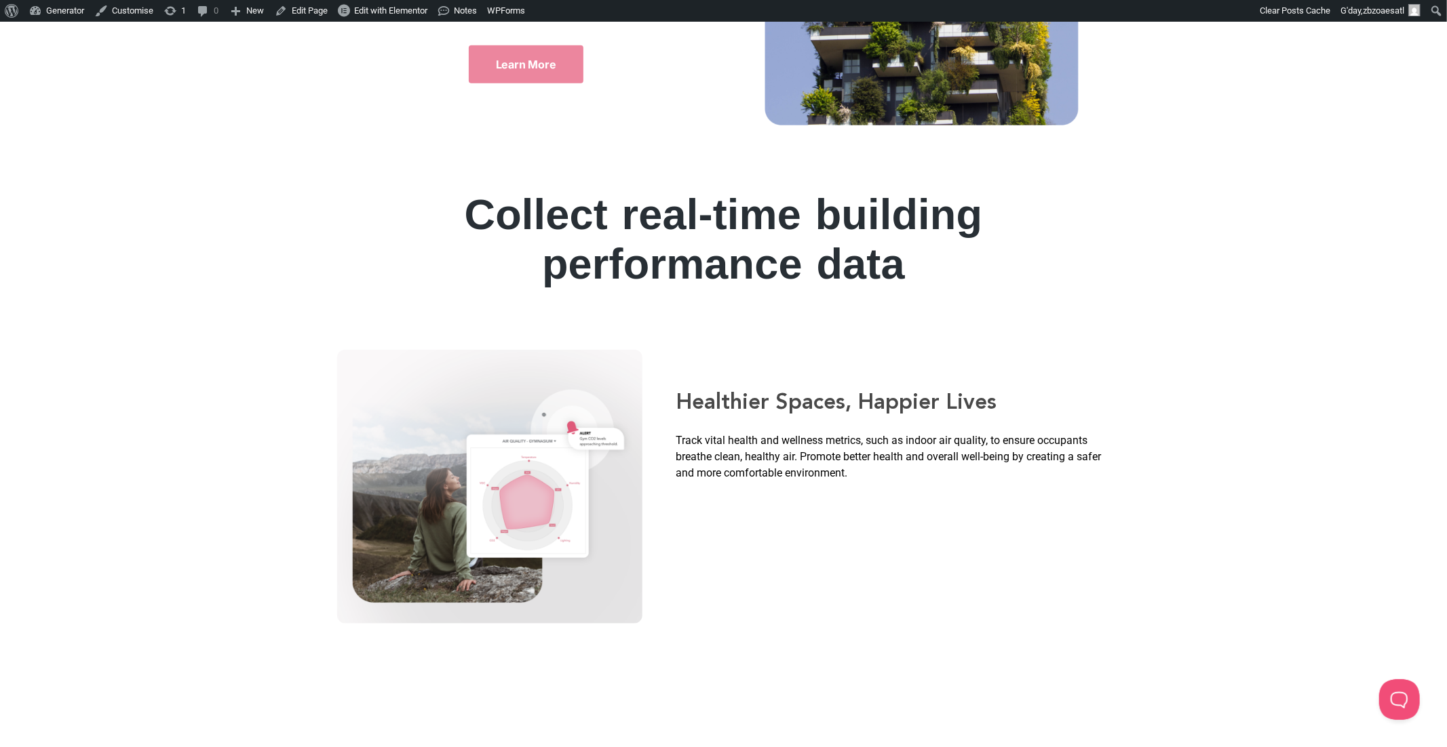
click at [876, 400] on h2 "Healthier Spaces, Happier Lives" at bounding box center [889, 402] width 427 height 22
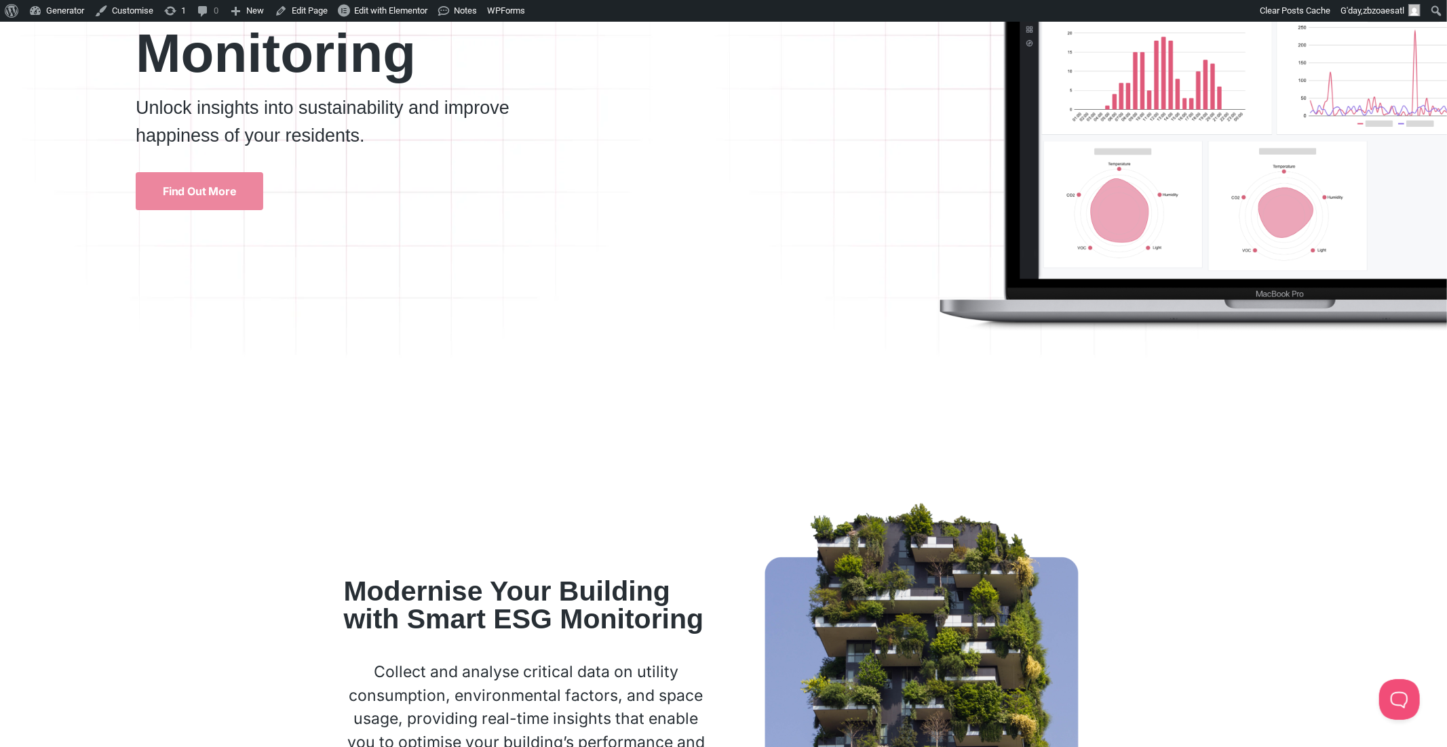
scroll to position [0, 0]
